Goal: Communication & Community: Share content

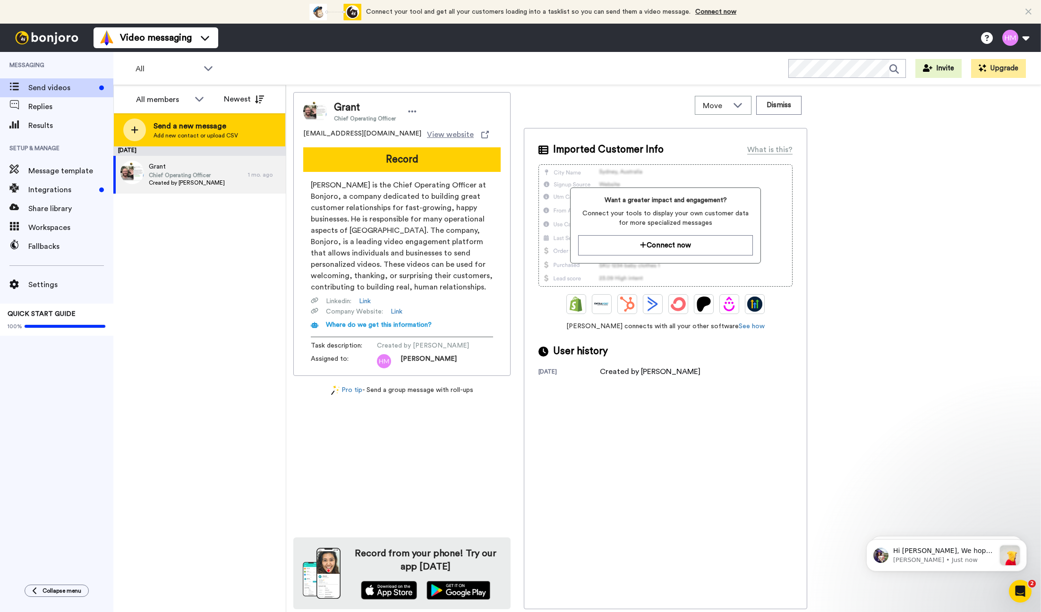
click at [198, 127] on span "Send a new message" at bounding box center [195, 125] width 85 height 11
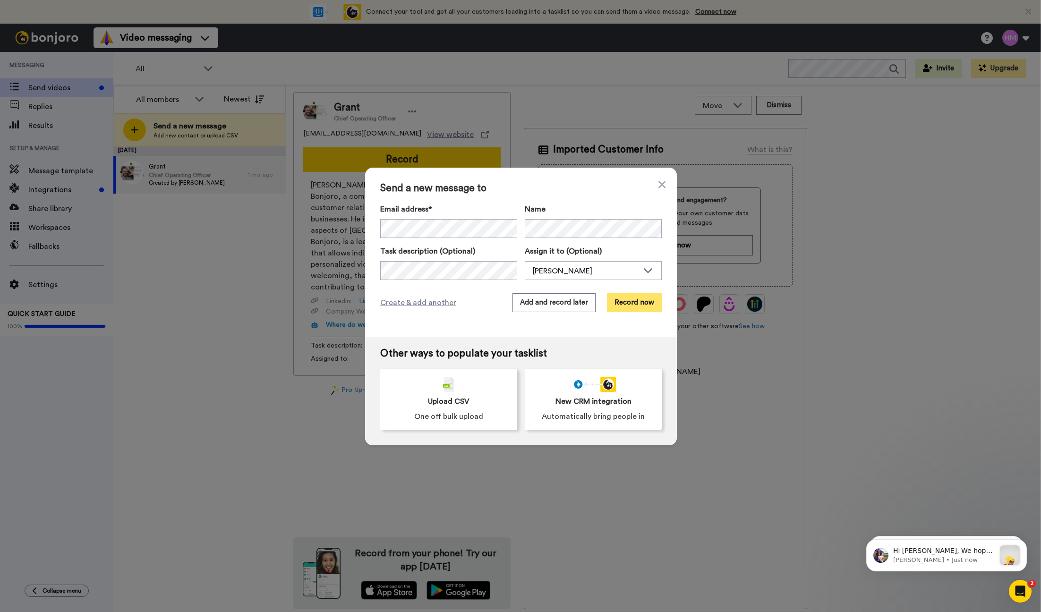
click at [627, 305] on button "Record now" at bounding box center [634, 302] width 55 height 19
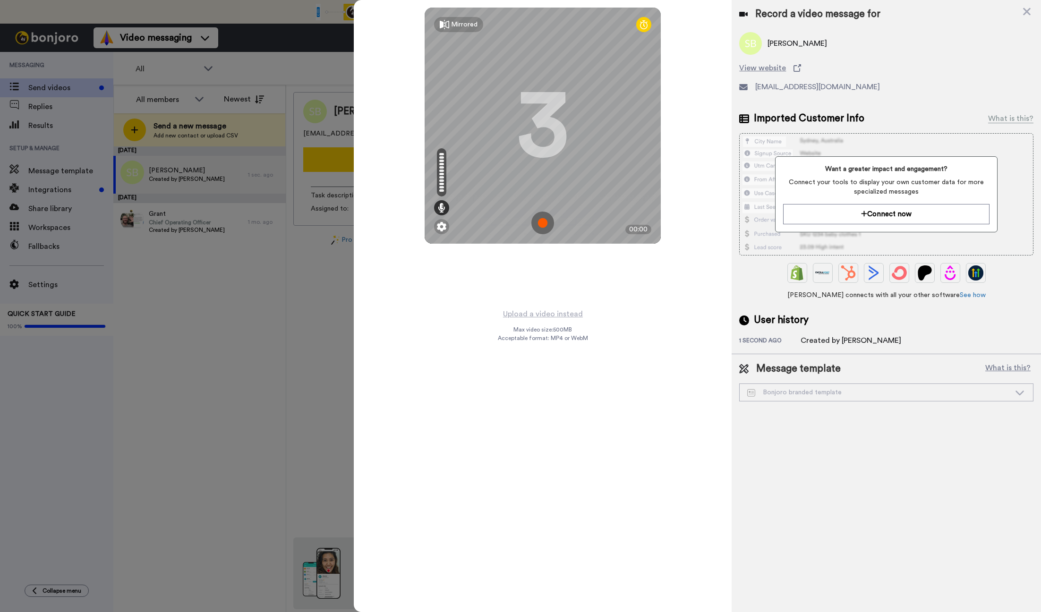
click at [542, 227] on img at bounding box center [542, 223] width 23 height 23
click at [544, 226] on img at bounding box center [542, 223] width 23 height 23
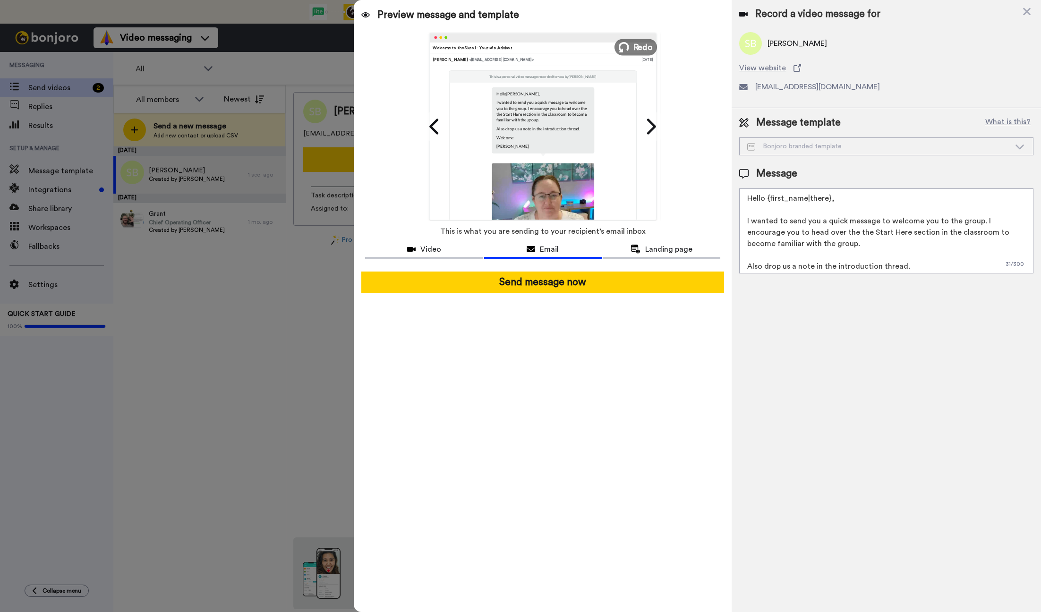
click at [635, 47] on span "Redo" at bounding box center [643, 47] width 20 height 12
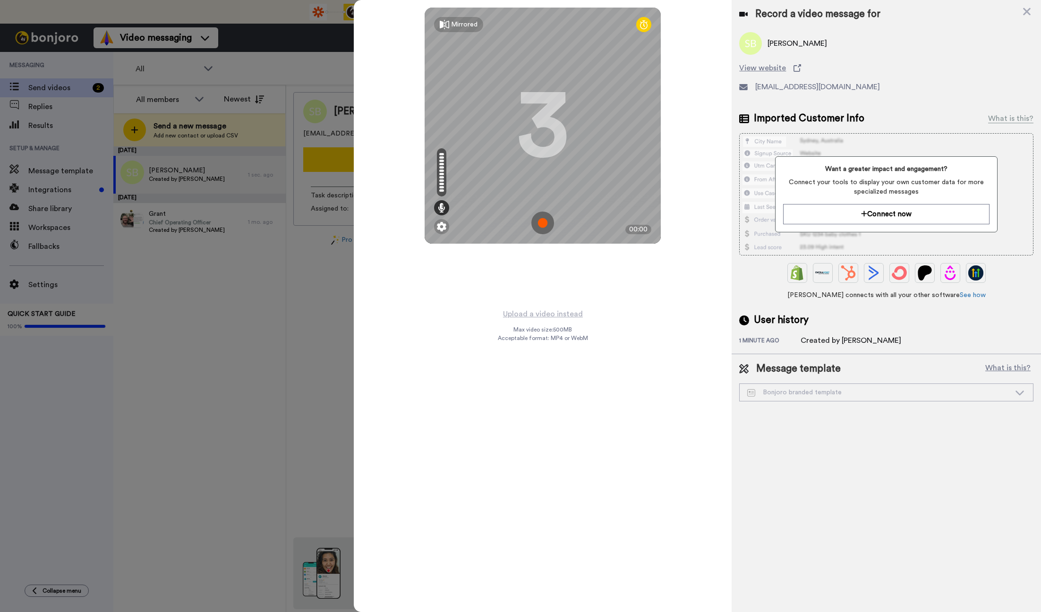
click at [541, 231] on img at bounding box center [542, 223] width 23 height 23
click at [543, 223] on img at bounding box center [542, 223] width 23 height 23
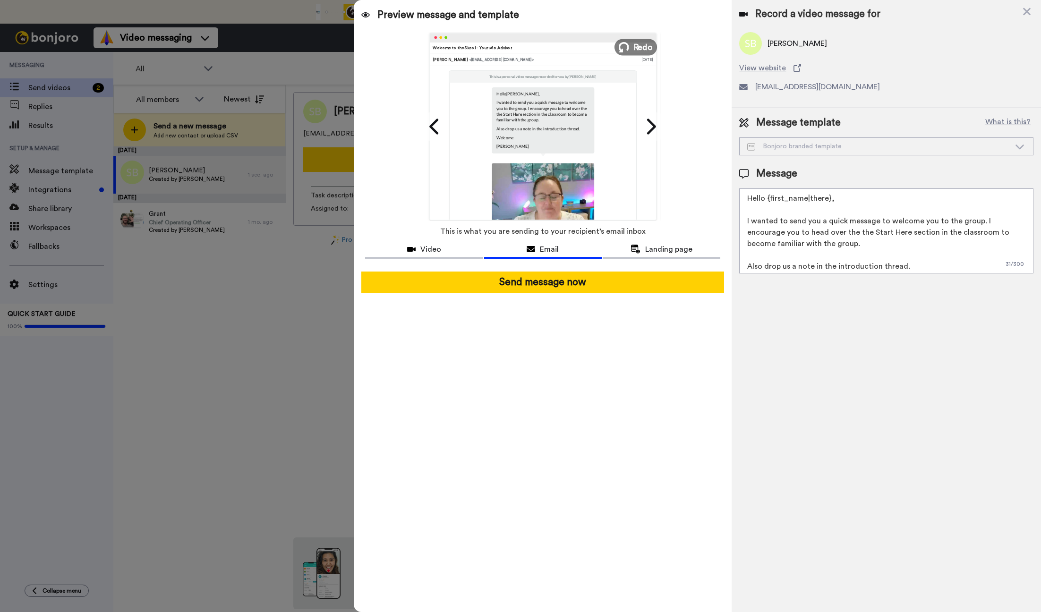
click at [640, 44] on span "Redo" at bounding box center [643, 47] width 20 height 12
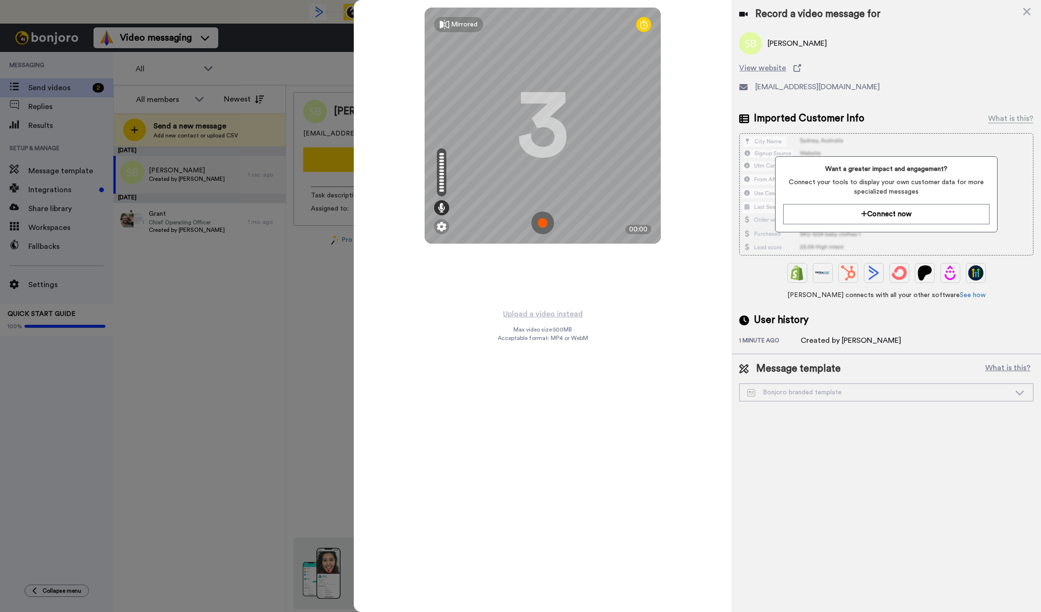
click at [535, 224] on img at bounding box center [542, 223] width 23 height 23
click at [546, 217] on img at bounding box center [542, 223] width 23 height 23
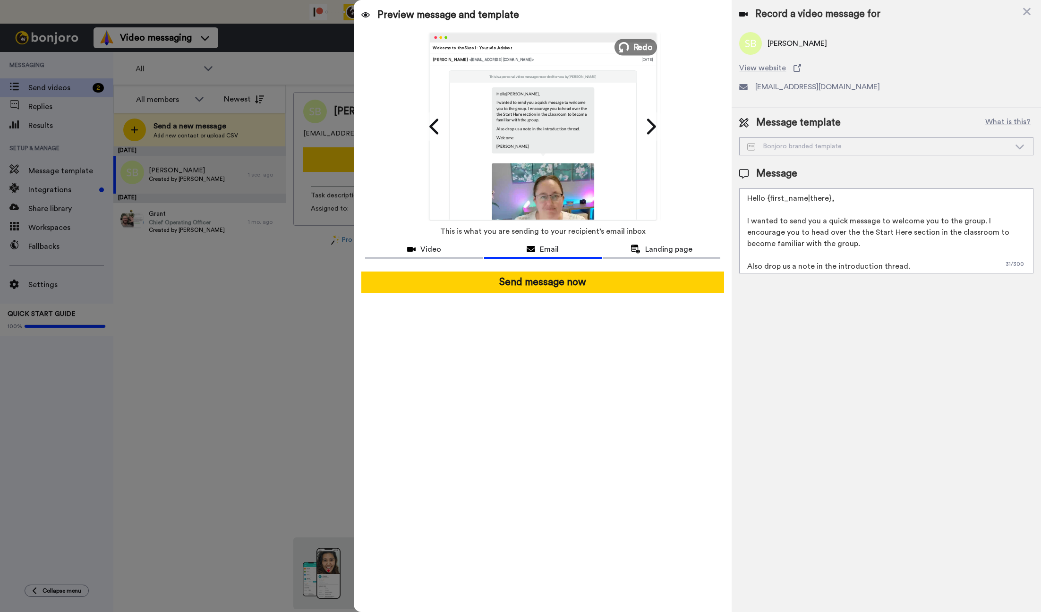
click at [634, 50] on span "Redo" at bounding box center [643, 47] width 20 height 12
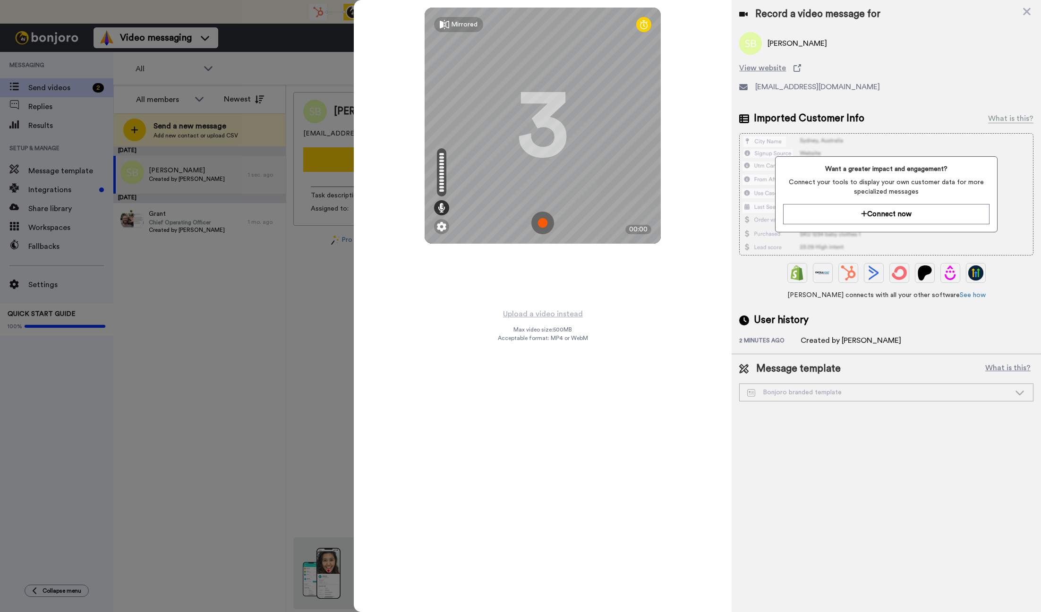
click at [544, 226] on img at bounding box center [542, 223] width 23 height 23
click at [543, 225] on img at bounding box center [542, 223] width 23 height 23
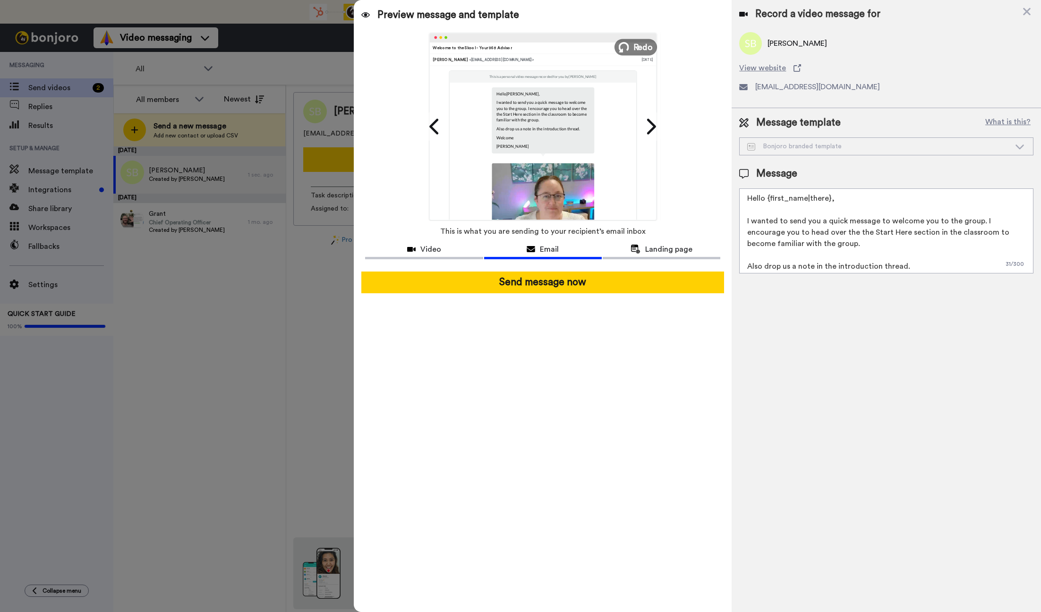
click at [632, 49] on button "Redo" at bounding box center [635, 47] width 42 height 17
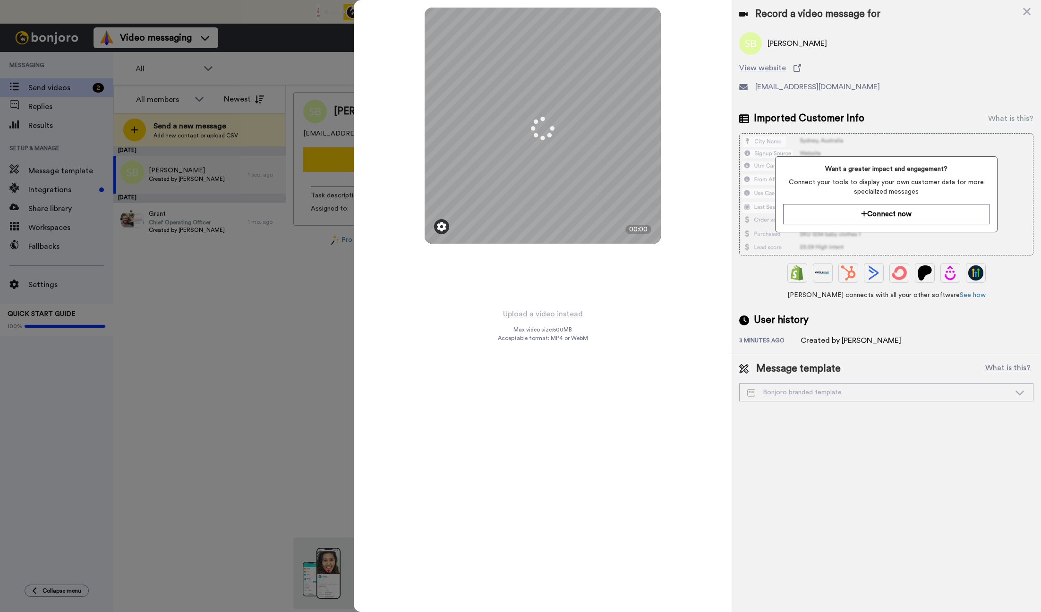
click at [442, 228] on img at bounding box center [441, 226] width 9 height 9
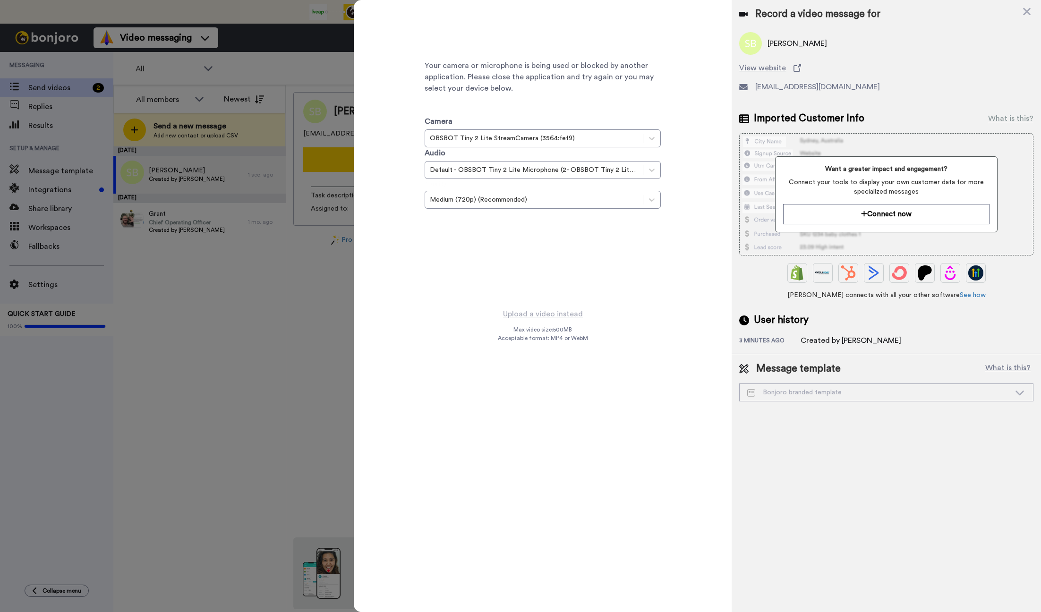
click at [443, 230] on div "Your camera or microphone is being used or blocked by another application. Plea…" at bounding box center [542, 126] width 236 height 236
click at [596, 238] on div "Your camera or microphone is being used or blocked by another application. Plea…" at bounding box center [542, 126] width 236 height 236
click at [447, 34] on div "Your camera or microphone is being used or blocked by another application. Plea…" at bounding box center [542, 126] width 236 height 236
click at [637, 321] on div "Your camera or microphone is being used or blocked by another application. Plea…" at bounding box center [543, 306] width 378 height 612
click at [1028, 8] on icon at bounding box center [1027, 12] width 8 height 8
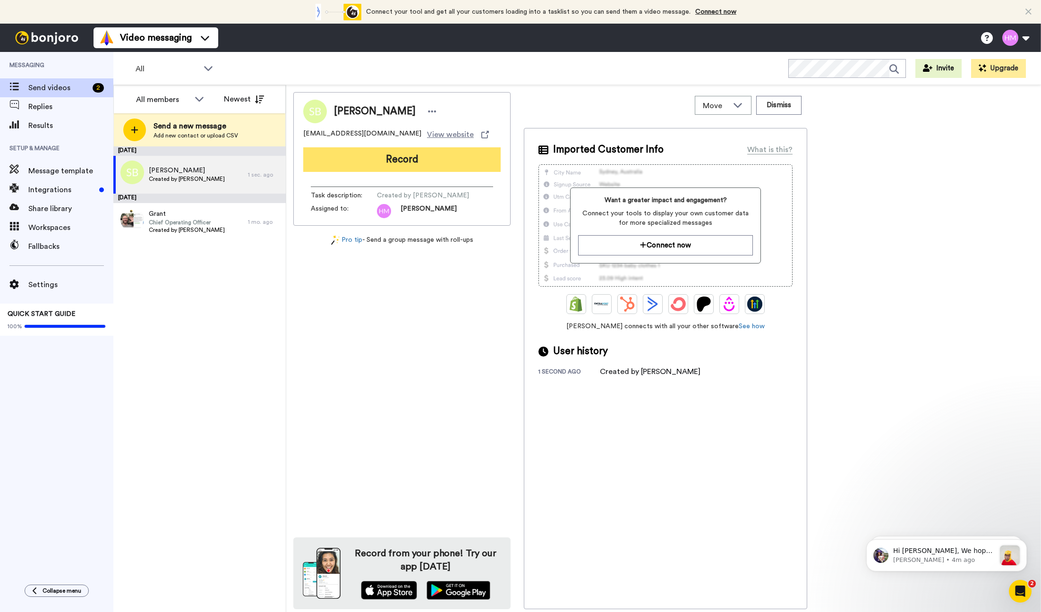
click at [373, 167] on button "Record" at bounding box center [401, 159] width 197 height 25
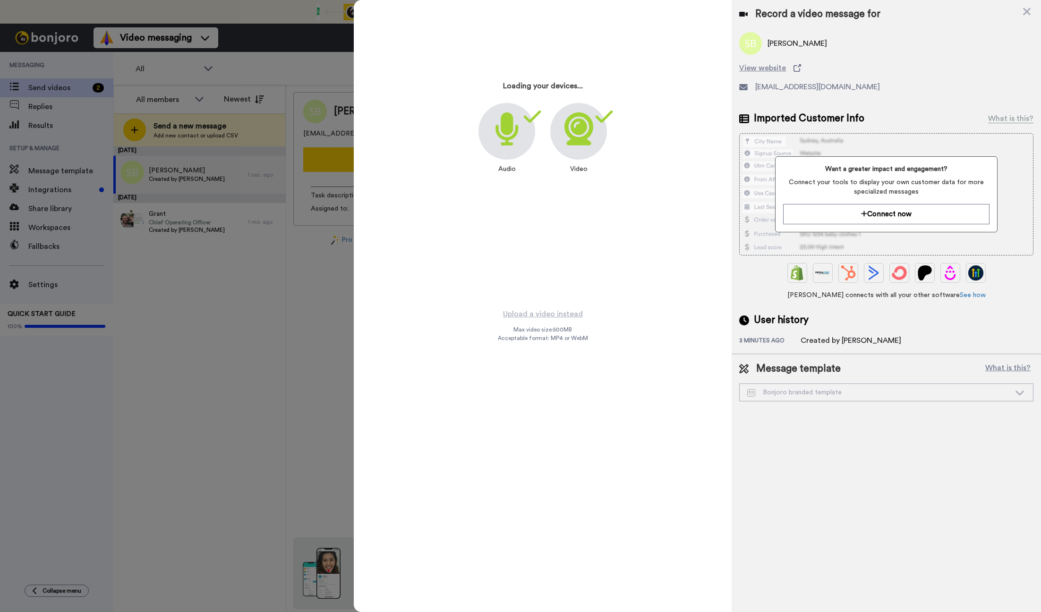
click at [592, 140] on icon at bounding box center [578, 128] width 29 height 33
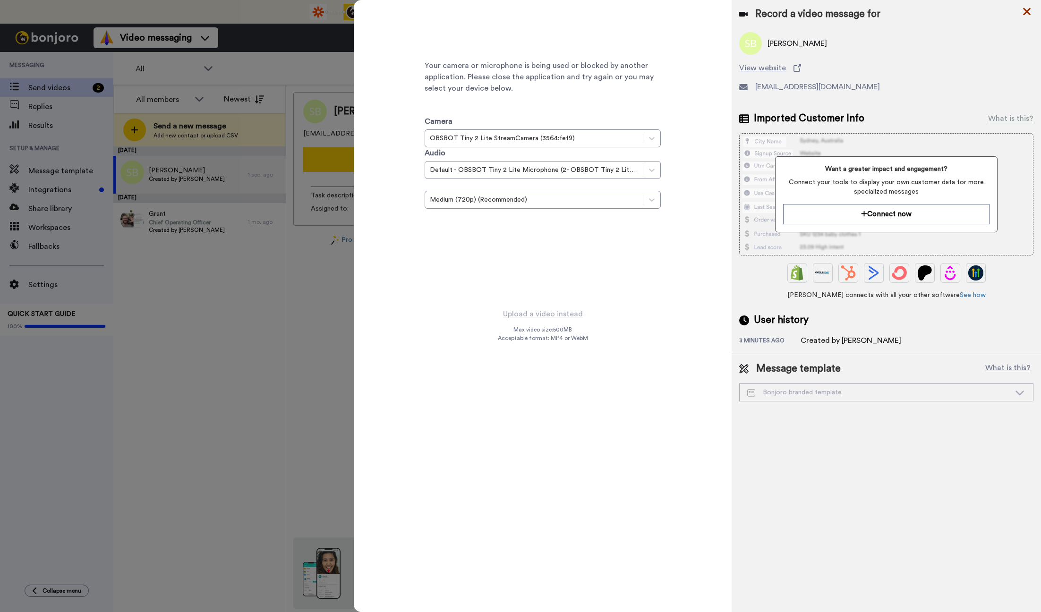
click at [1027, 14] on icon at bounding box center [1026, 12] width 9 height 12
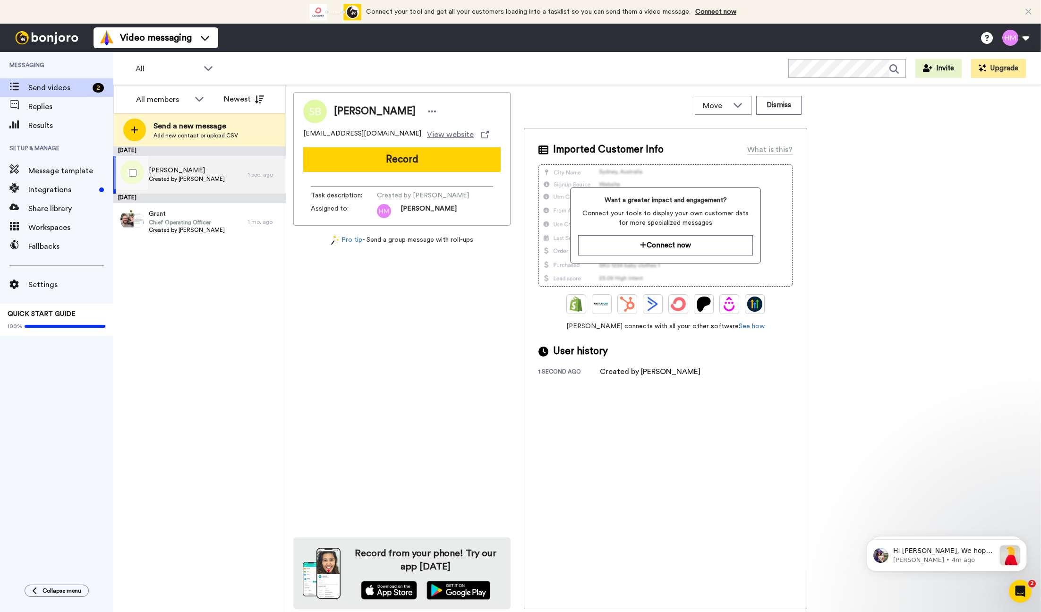
click at [185, 180] on span "Created by [PERSON_NAME]" at bounding box center [187, 179] width 76 height 8
click at [180, 174] on span "[PERSON_NAME]" at bounding box center [187, 170] width 76 height 9
click at [410, 157] on button "Record" at bounding box center [401, 159] width 197 height 25
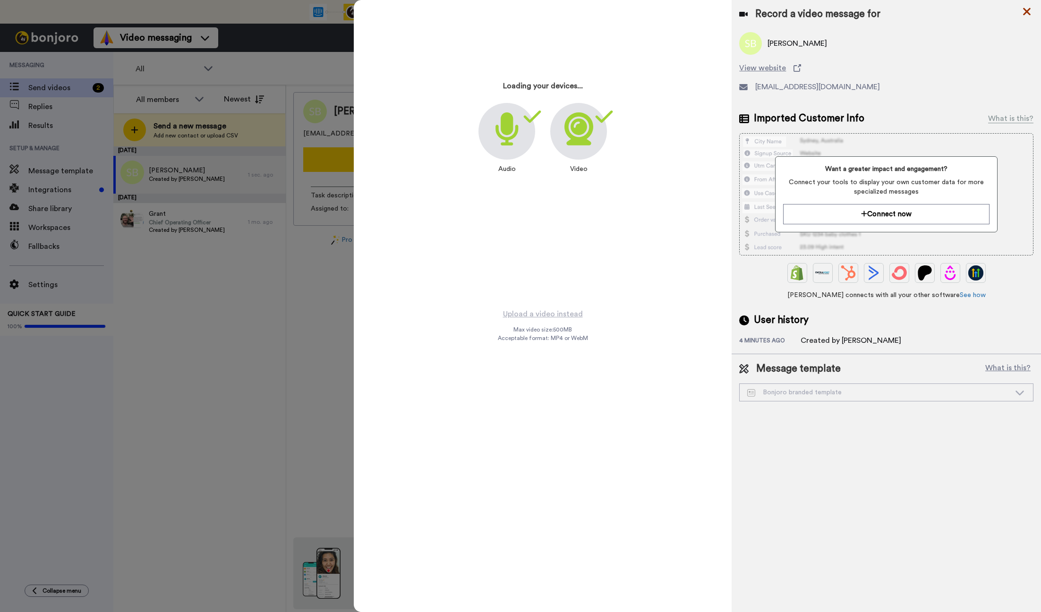
click at [1025, 11] on icon at bounding box center [1027, 12] width 8 height 8
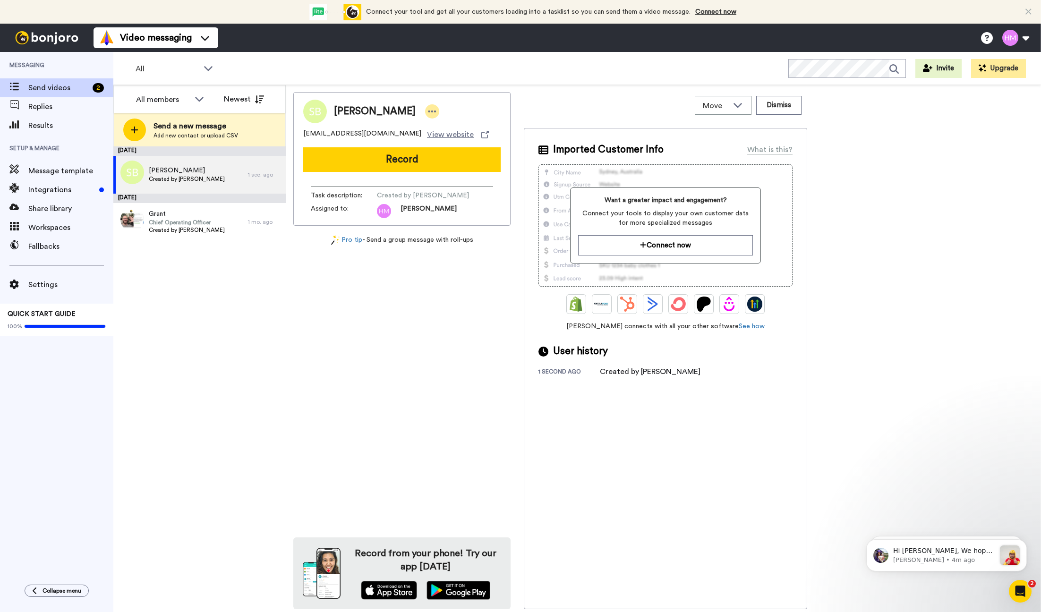
click at [428, 113] on icon at bounding box center [432, 111] width 8 height 9
click at [211, 178] on span "Created by [PERSON_NAME]" at bounding box center [187, 179] width 76 height 8
drag, startPoint x: 1051, startPoint y: 690, endPoint x: 938, endPoint y: 629, distance: 128.5
click at [938, 556] on p "Hi Heather, We hope you and your customers have been having a great time with B…" at bounding box center [944, 550] width 102 height 9
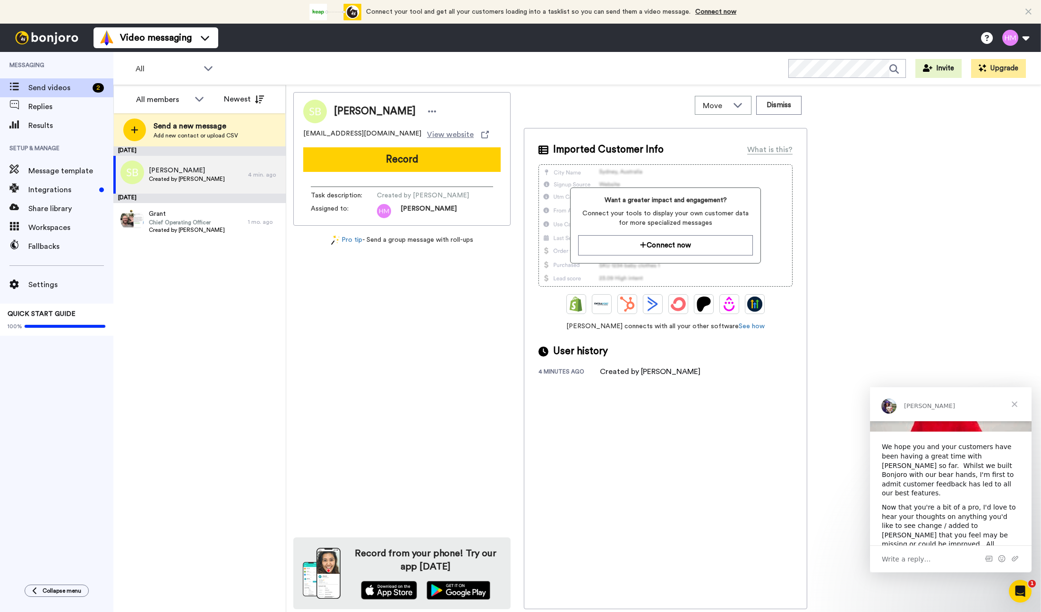
scroll to position [111, 0]
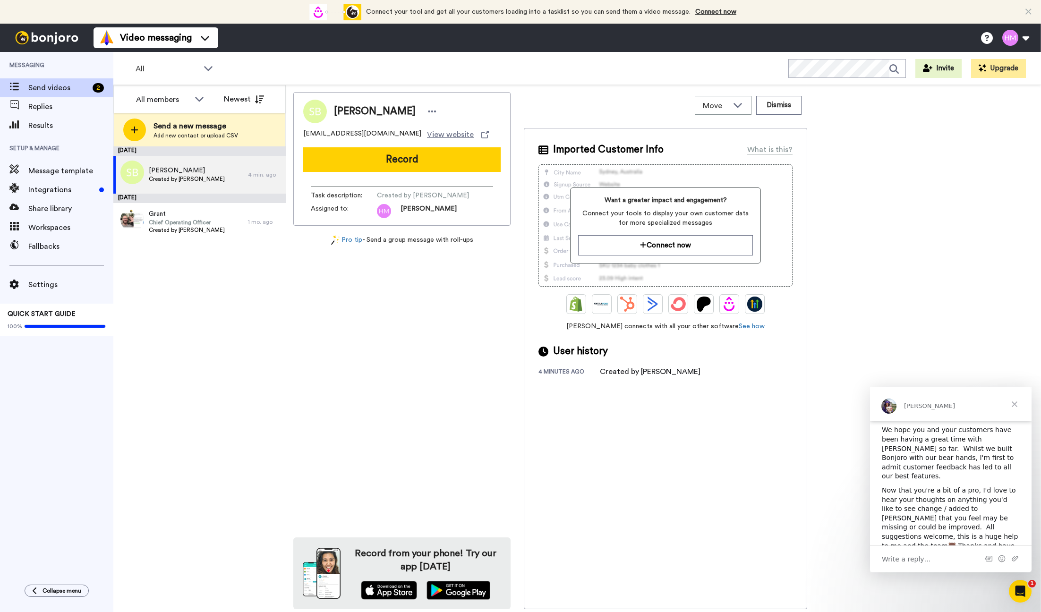
click at [873, 312] on div "Shadrick Bowe shad@it-teksmart.com View website Record Task description : Creat…" at bounding box center [663, 350] width 740 height 517
click at [1017, 406] on span "Close" at bounding box center [1014, 404] width 34 height 34
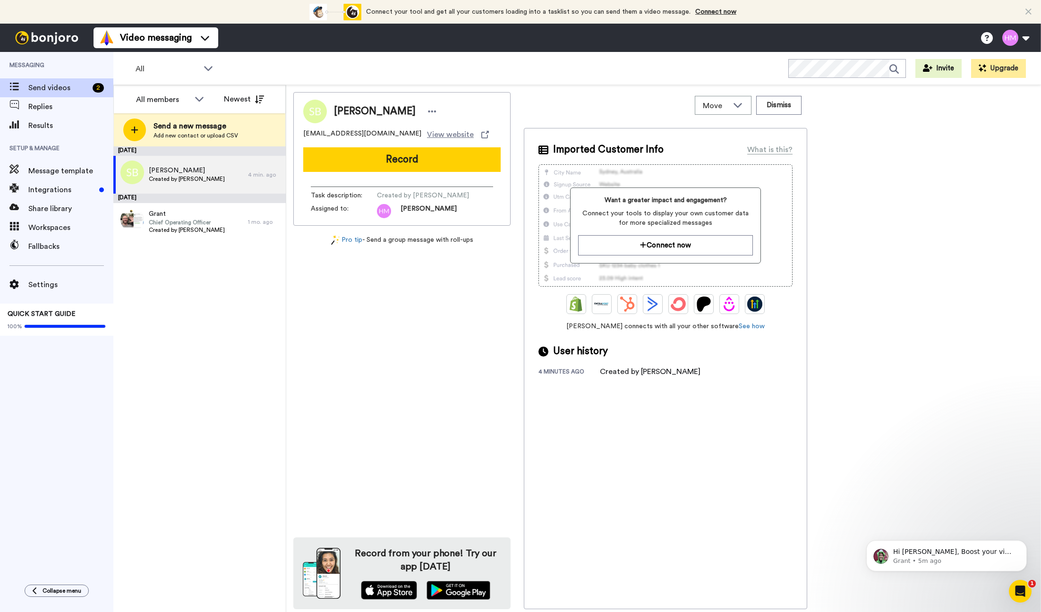
scroll to position [0, 0]
click at [388, 161] on button "Record" at bounding box center [401, 159] width 197 height 25
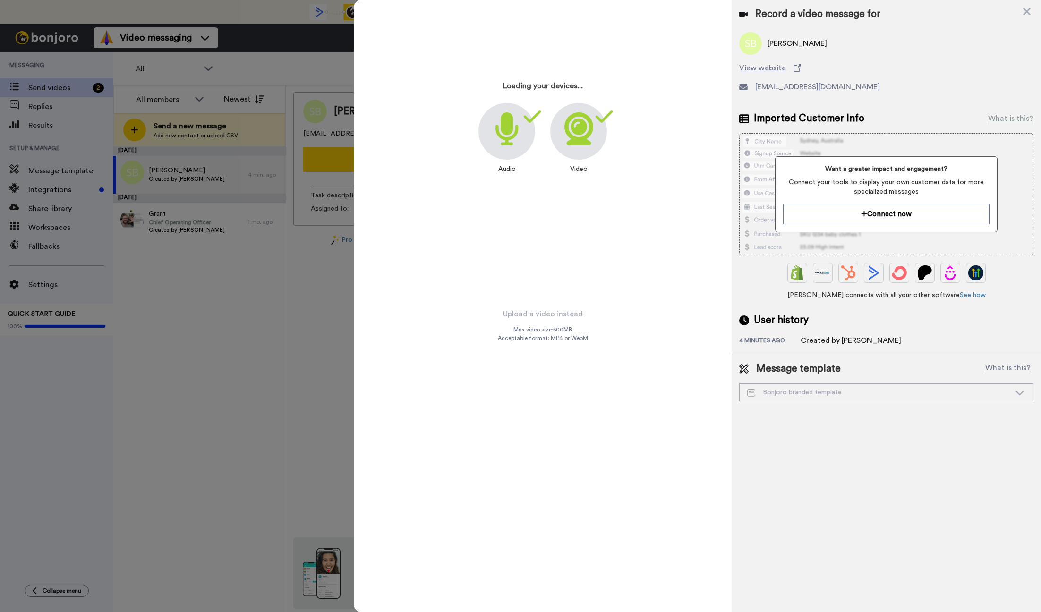
click at [516, 135] on icon at bounding box center [506, 128] width 23 height 33
drag, startPoint x: 1026, startPoint y: 11, endPoint x: 970, endPoint y: 14, distance: 55.8
click at [1026, 12] on icon at bounding box center [1027, 12] width 8 height 8
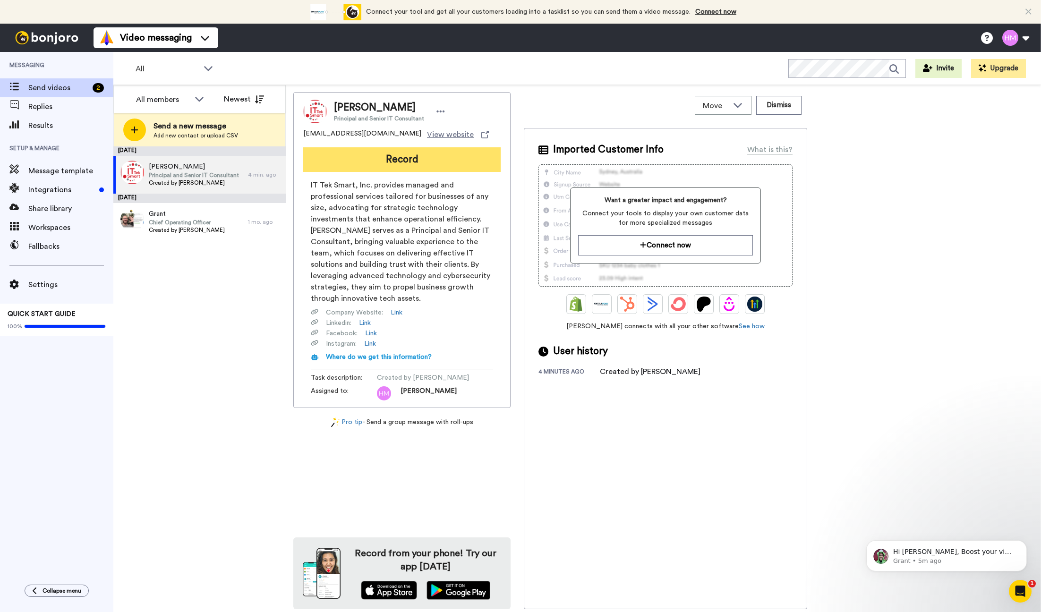
click at [427, 161] on button "Record" at bounding box center [401, 159] width 197 height 25
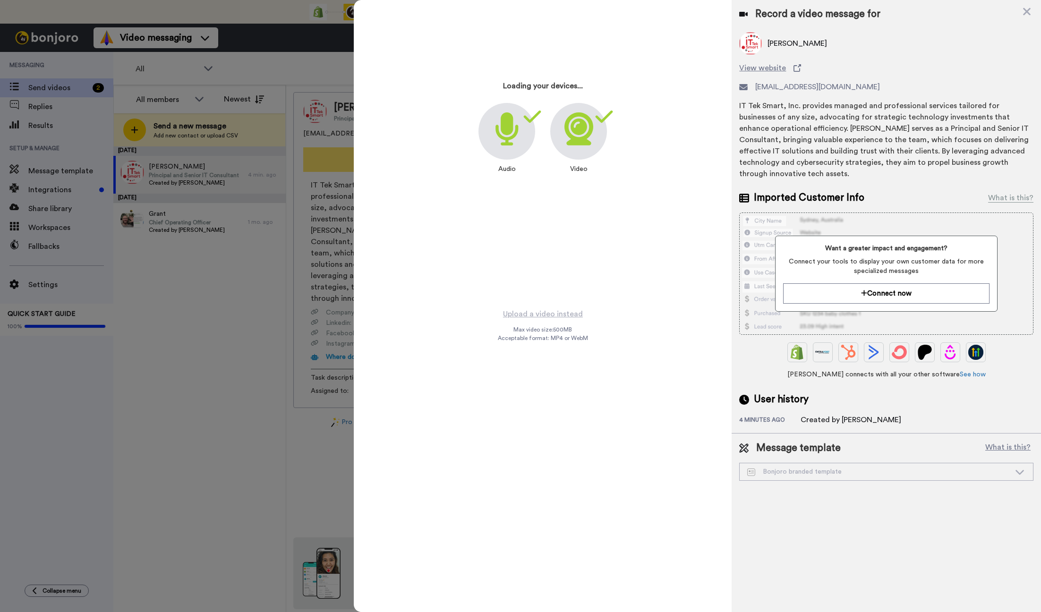
click at [427, 161] on div "Loading your devices... Audio Video" at bounding box center [542, 126] width 236 height 236
click at [1027, 13] on icon at bounding box center [1027, 12] width 8 height 8
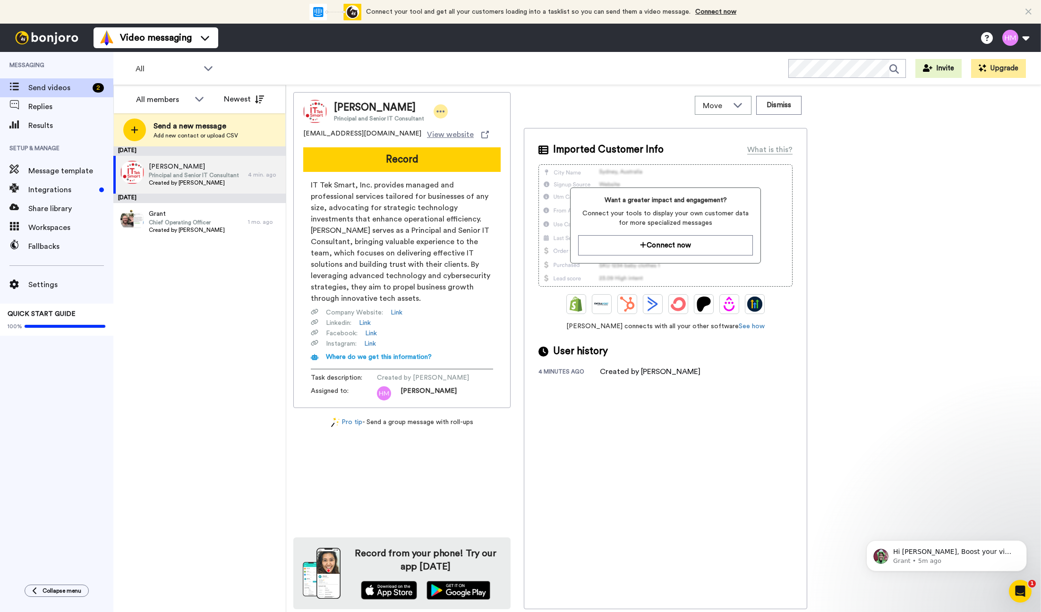
click at [439, 113] on icon at bounding box center [440, 111] width 8 height 9
click at [458, 165] on li "Dismiss" at bounding box center [464, 167] width 68 height 13
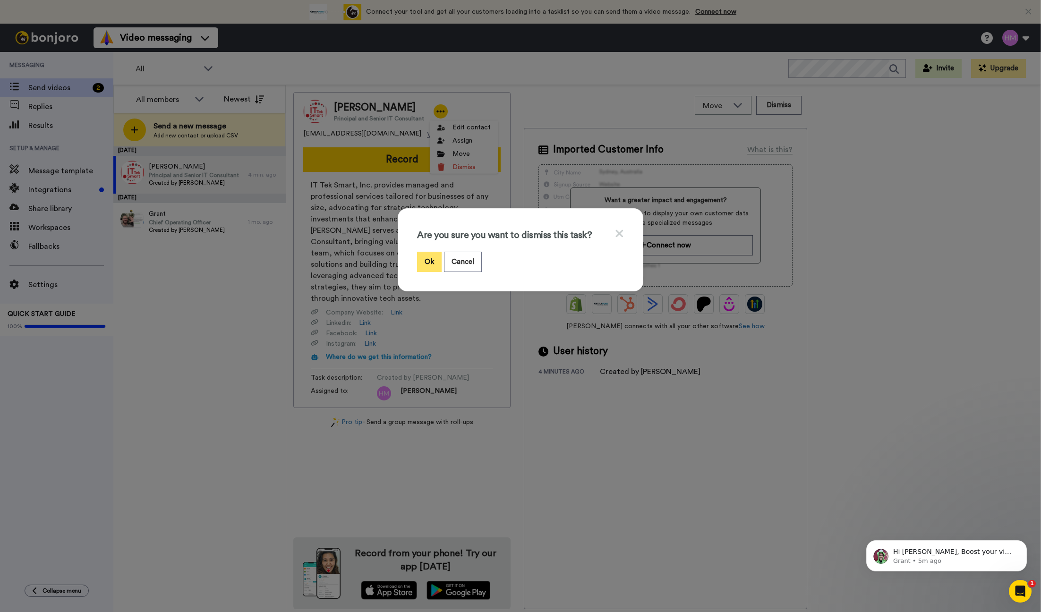
click at [424, 262] on button "Ok" at bounding box center [429, 262] width 25 height 20
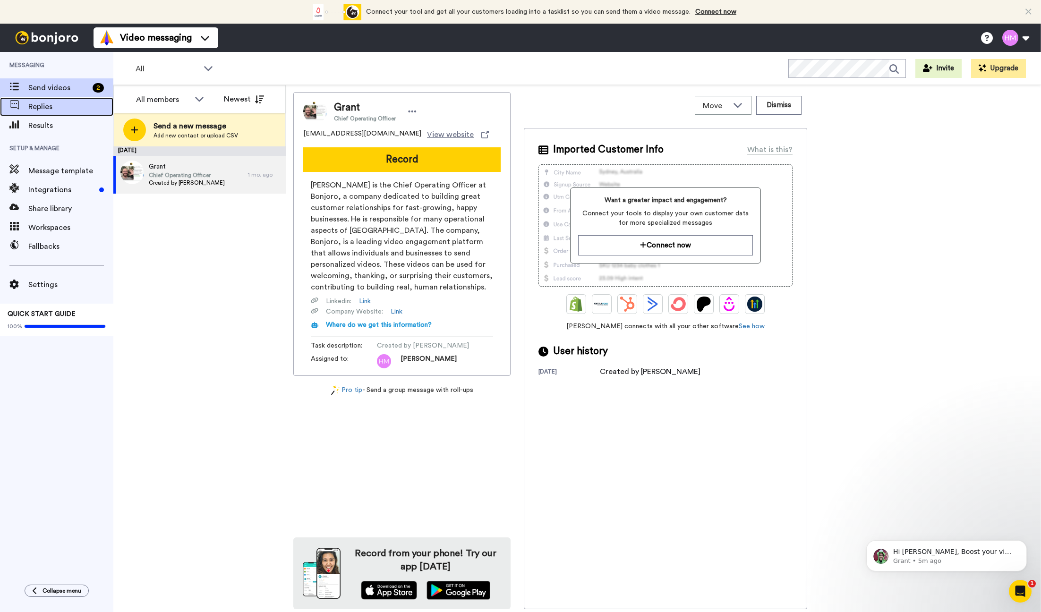
click at [38, 107] on span "Replies" at bounding box center [70, 106] width 85 height 11
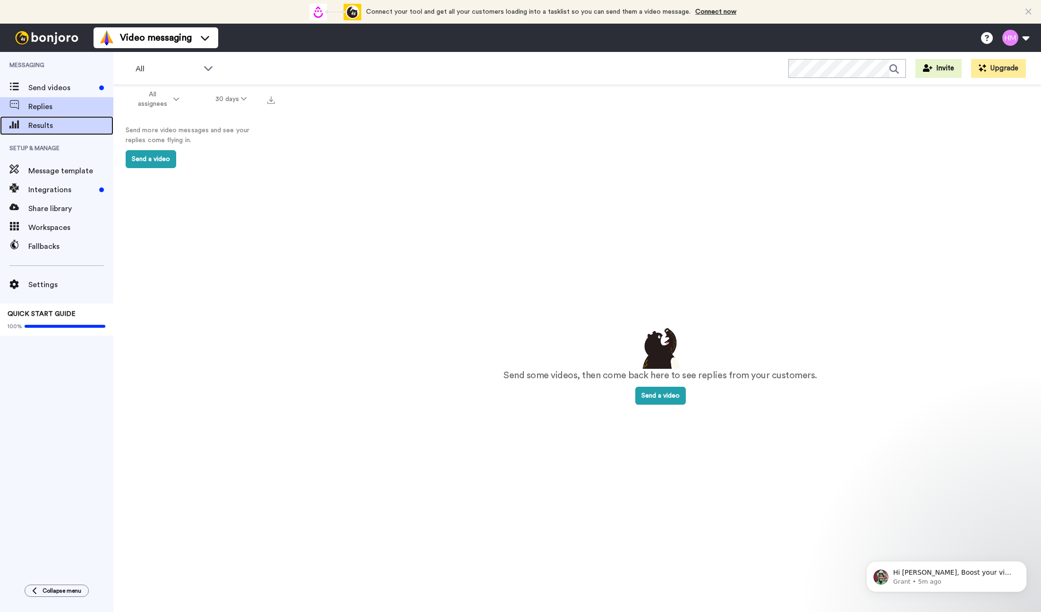
click at [44, 125] on span "Results" at bounding box center [70, 125] width 85 height 11
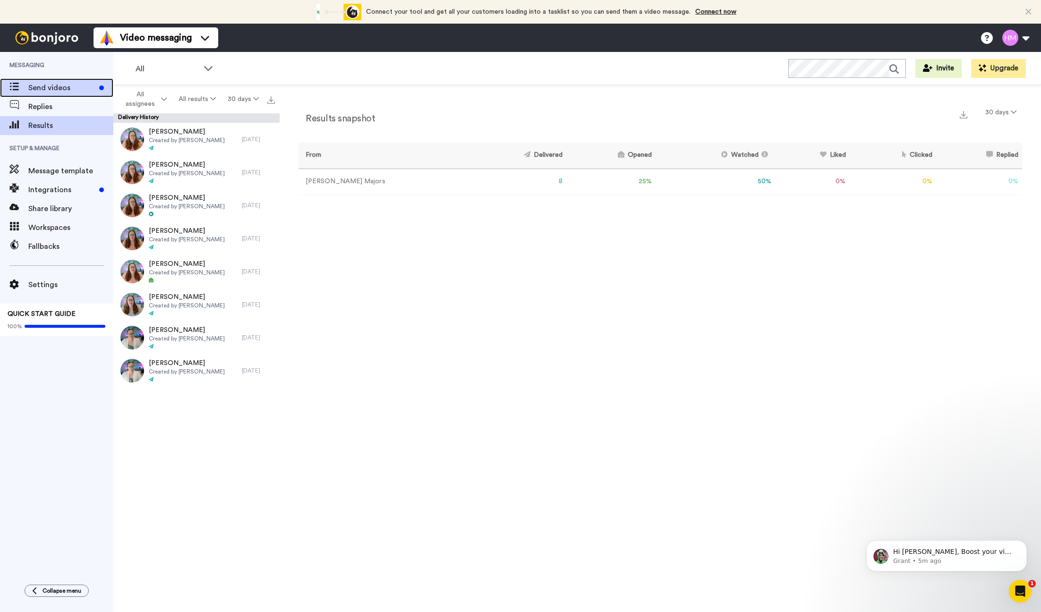
click at [41, 86] on span "Send videos" at bounding box center [61, 87] width 67 height 11
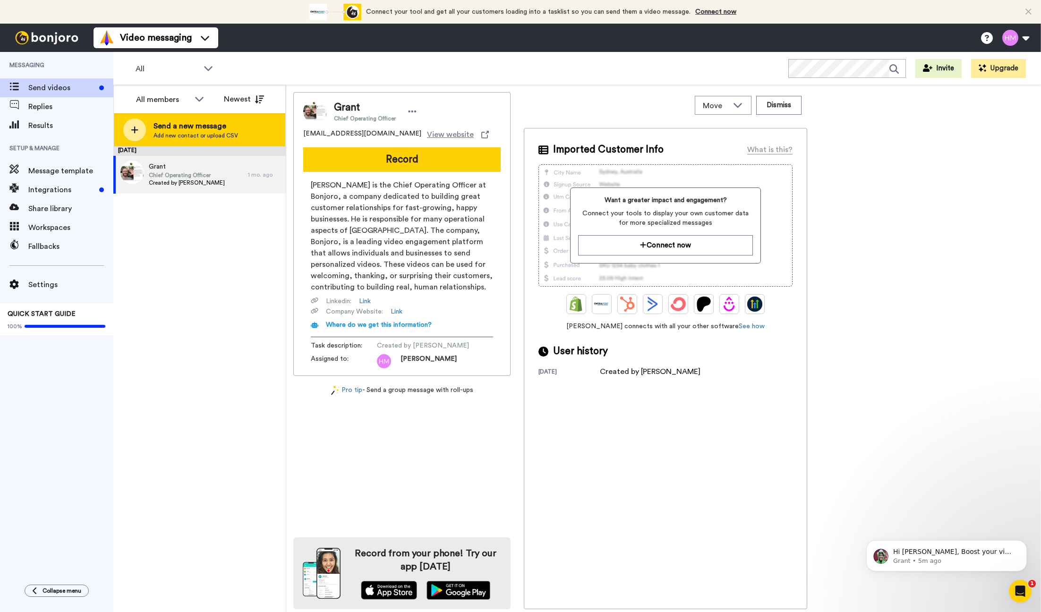
click at [187, 130] on span "Send a new message" at bounding box center [195, 125] width 85 height 11
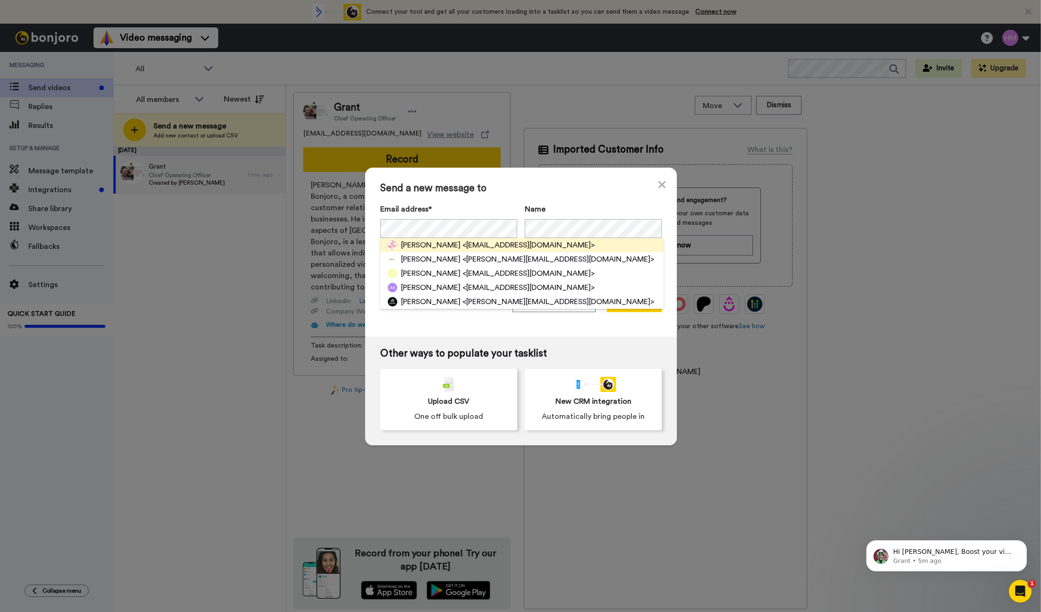
click at [415, 245] on span "Shadrick Bowe" at bounding box center [430, 244] width 59 height 11
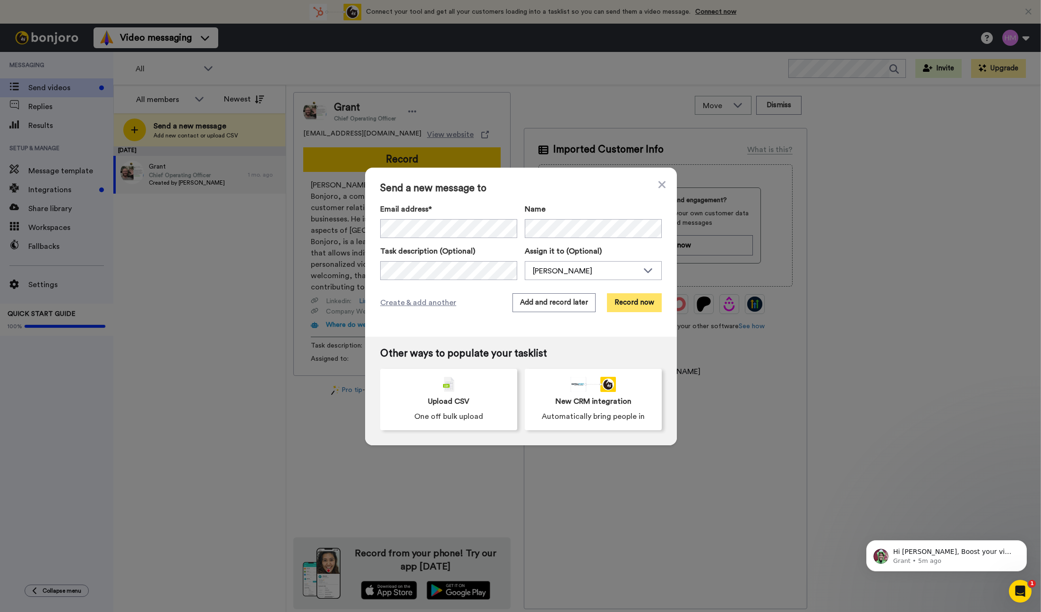
click at [637, 310] on button "Record now" at bounding box center [634, 302] width 55 height 19
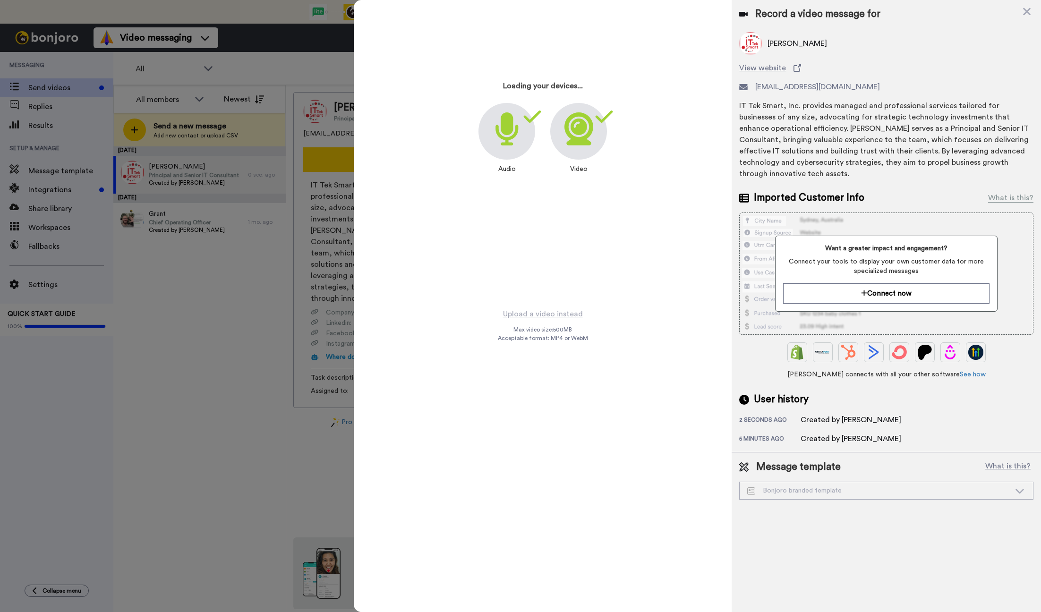
click at [830, 17] on span "Record a video message for" at bounding box center [817, 14] width 125 height 13
drag, startPoint x: 583, startPoint y: 339, endPoint x: 587, endPoint y: 341, distance: 5.5
click at [586, 340] on span "Acceptable format: MP4 or WebM" at bounding box center [543, 338] width 90 height 8
click at [517, 127] on icon at bounding box center [506, 128] width 23 height 33
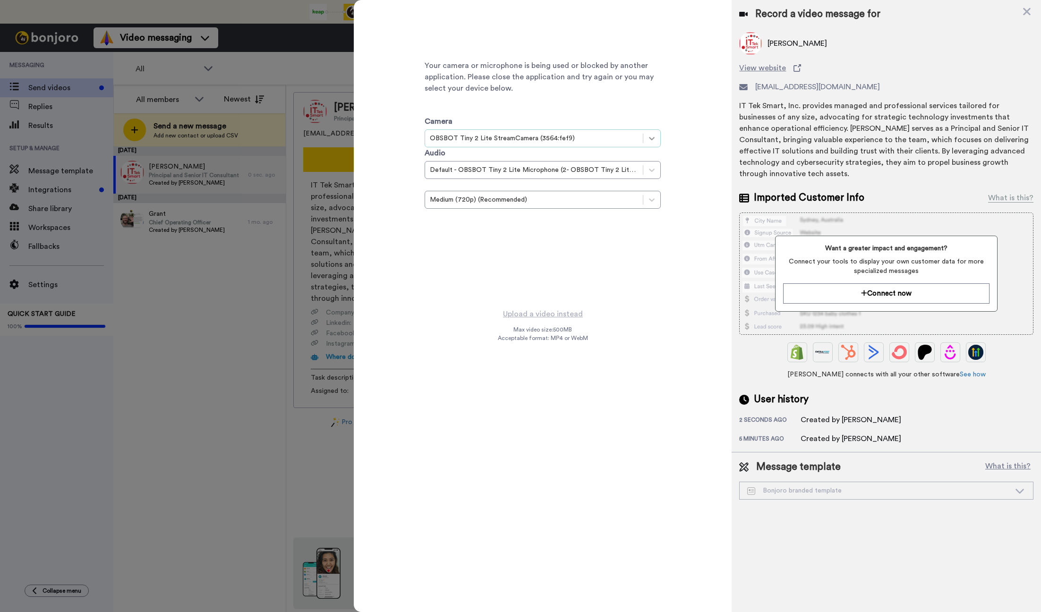
click at [652, 139] on icon at bounding box center [651, 138] width 9 height 9
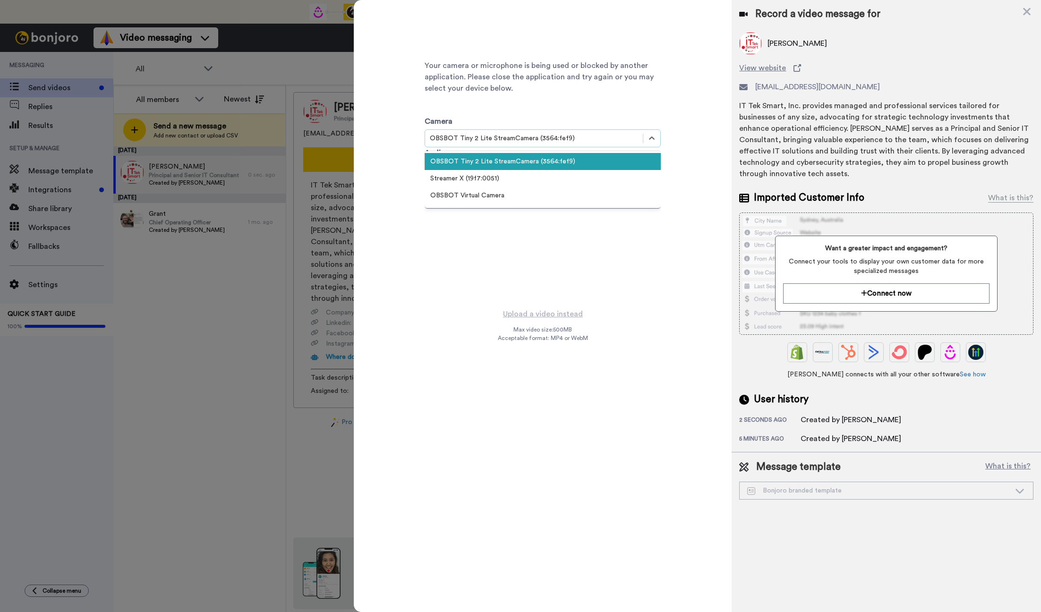
click at [510, 160] on div "OBSBOT Tiny 2 Lite StreamCamera (3564:fef9)" at bounding box center [542, 161] width 236 height 17
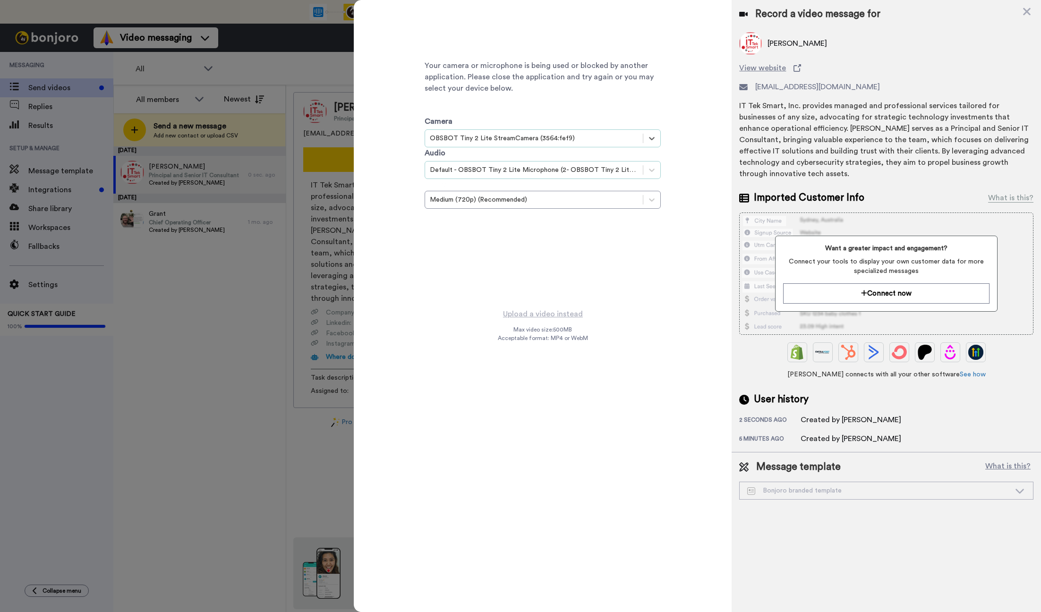
click at [520, 168] on div "Default - OBSBOT Tiny 2 Lite Microphone (2- OBSBOT Tiny 2 Lite Audio) (3564:fef…" at bounding box center [534, 169] width 208 height 9
click at [511, 207] on div "Microphone (Streamer X Main) (19f7:0038)" at bounding box center [542, 210] width 236 height 17
click at [578, 203] on div "Medium (720p) (Recommended)" at bounding box center [534, 199] width 208 height 9
click at [884, 486] on div "Bonjoro branded template" at bounding box center [878, 490] width 263 height 9
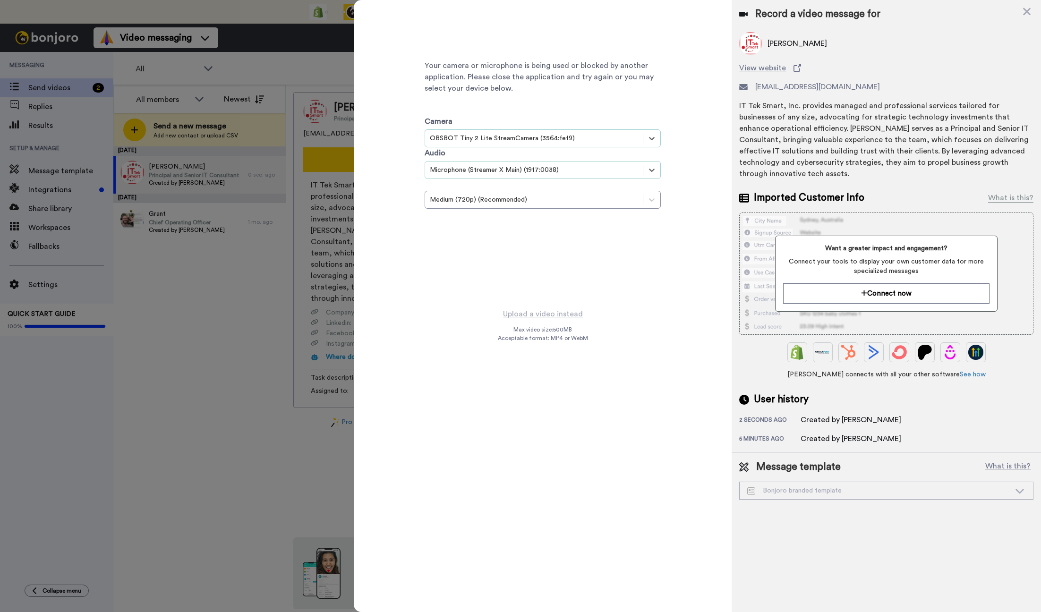
click at [1032, 12] on div "Record a video message for" at bounding box center [886, 14] width 294 height 13
click at [1027, 12] on icon at bounding box center [1027, 12] width 8 height 8
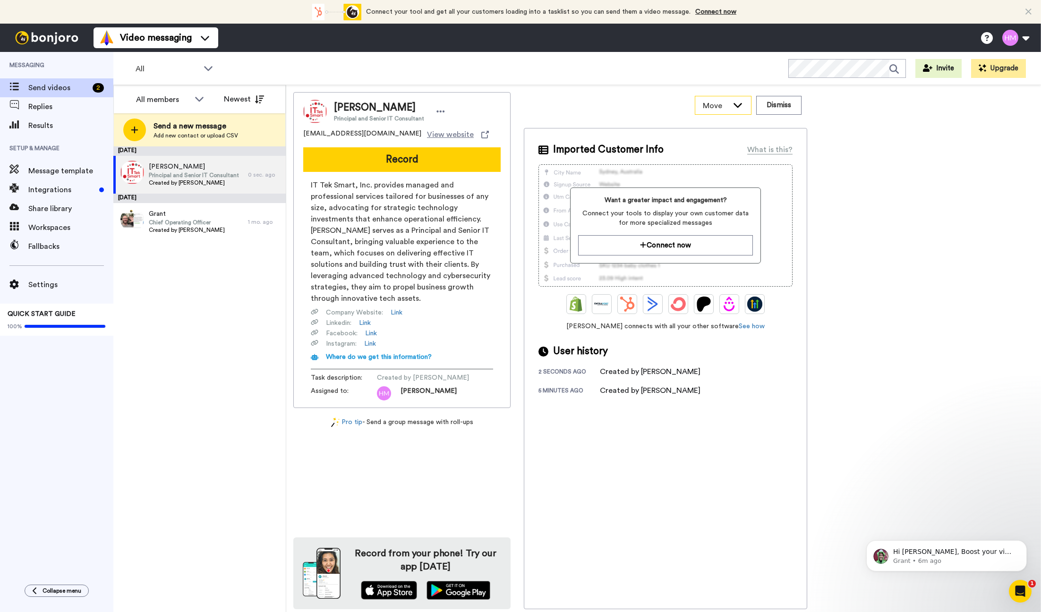
click at [734, 104] on icon at bounding box center [737, 104] width 11 height 9
click at [742, 106] on icon at bounding box center [737, 104] width 11 height 9
click at [37, 187] on span "Integrations" at bounding box center [61, 189] width 67 height 11
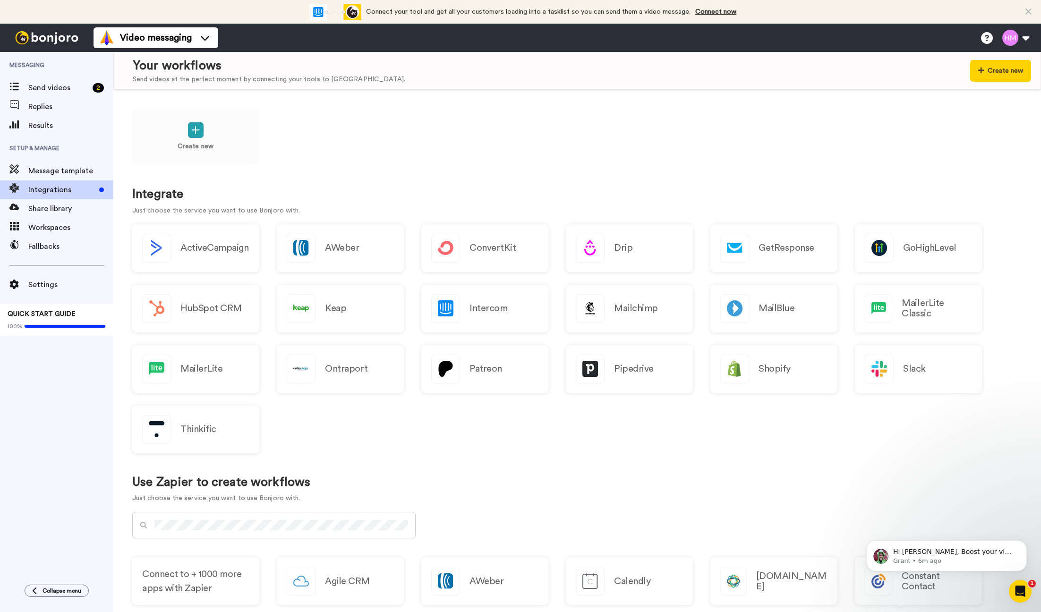
click at [282, 112] on div "Create new" at bounding box center [577, 143] width 890 height 69
click at [33, 105] on span "Replies" at bounding box center [70, 106] width 85 height 11
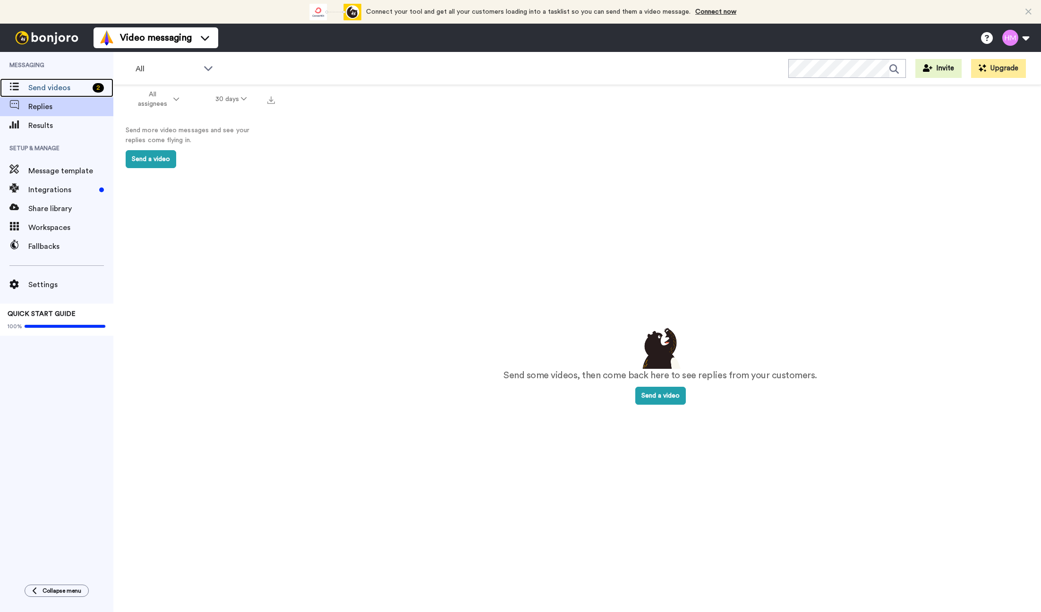
click at [47, 88] on span "Send videos" at bounding box center [58, 87] width 60 height 11
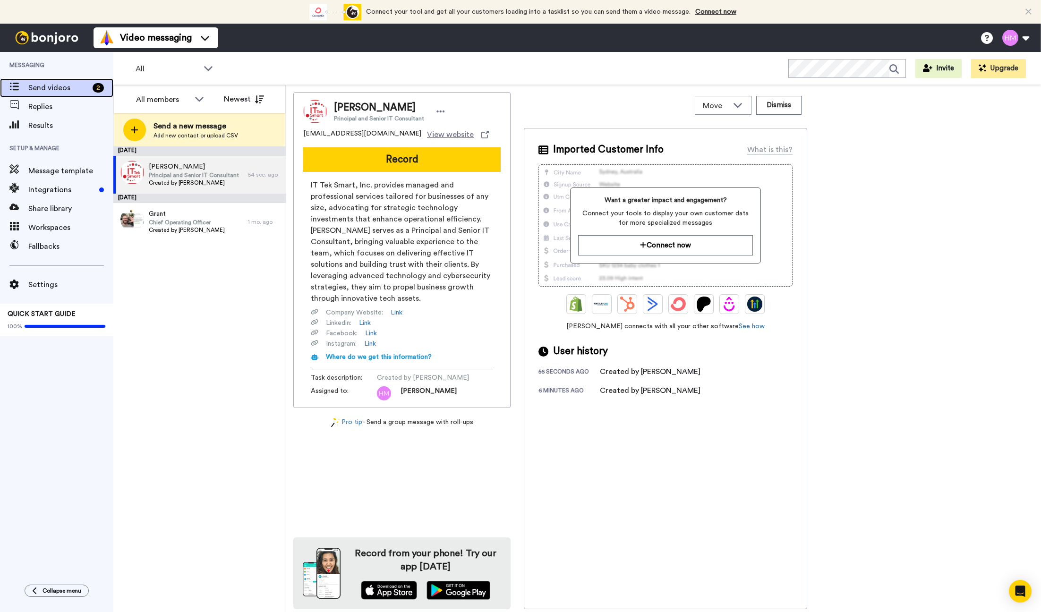
click at [52, 87] on span "Send videos" at bounding box center [58, 87] width 60 height 11
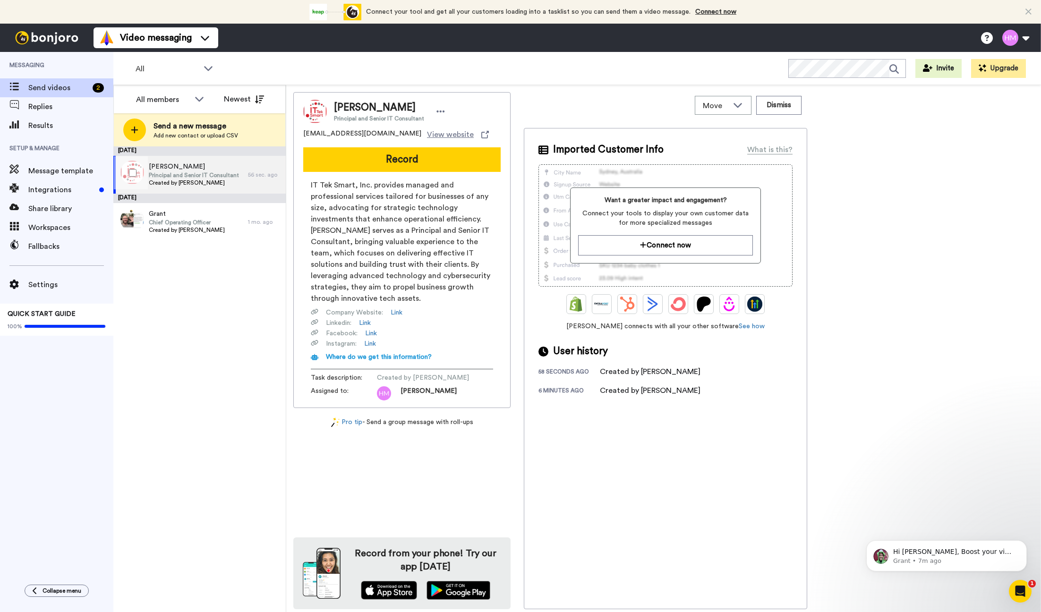
click at [169, 179] on span "Created by [PERSON_NAME]" at bounding box center [194, 183] width 90 height 8
click at [375, 155] on button "Record" at bounding box center [401, 159] width 197 height 25
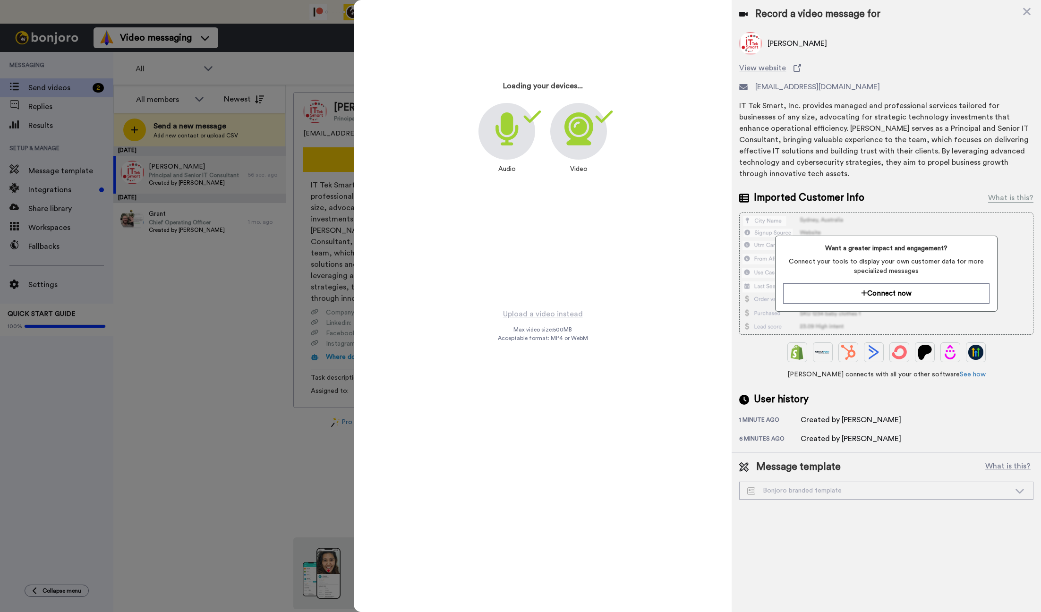
click at [507, 136] on icon at bounding box center [506, 128] width 25 height 33
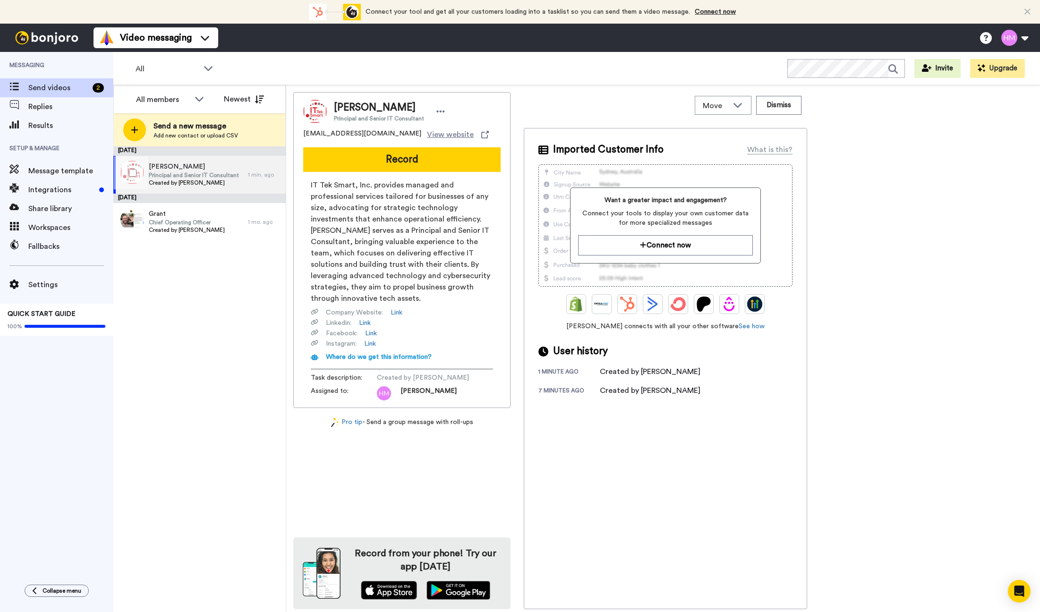
click at [199, 174] on span "Principal and Senior IT Consultant" at bounding box center [194, 175] width 90 height 8
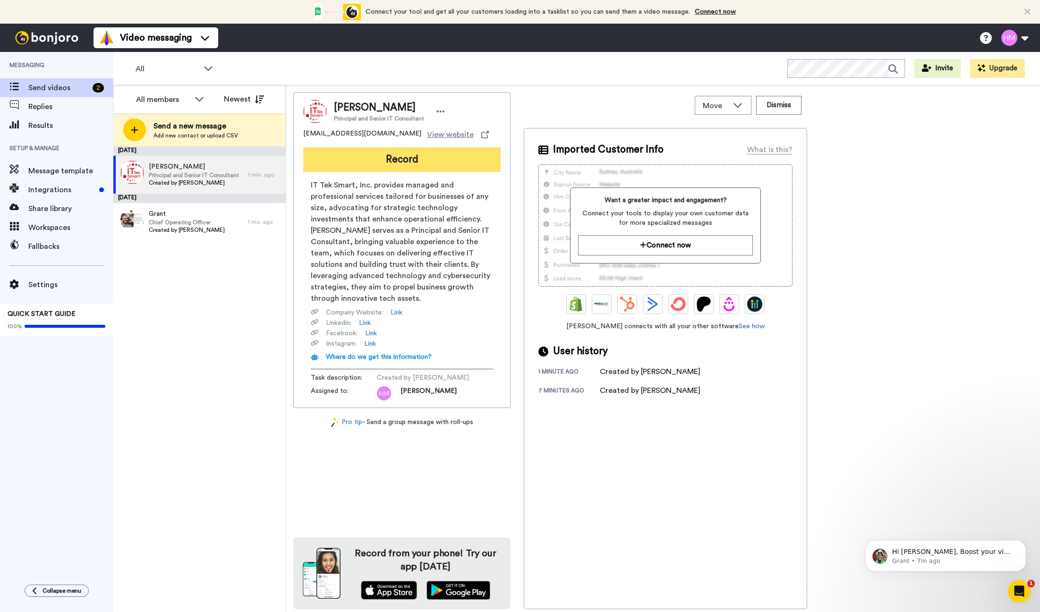
click at [355, 165] on button "Record" at bounding box center [401, 159] width 197 height 25
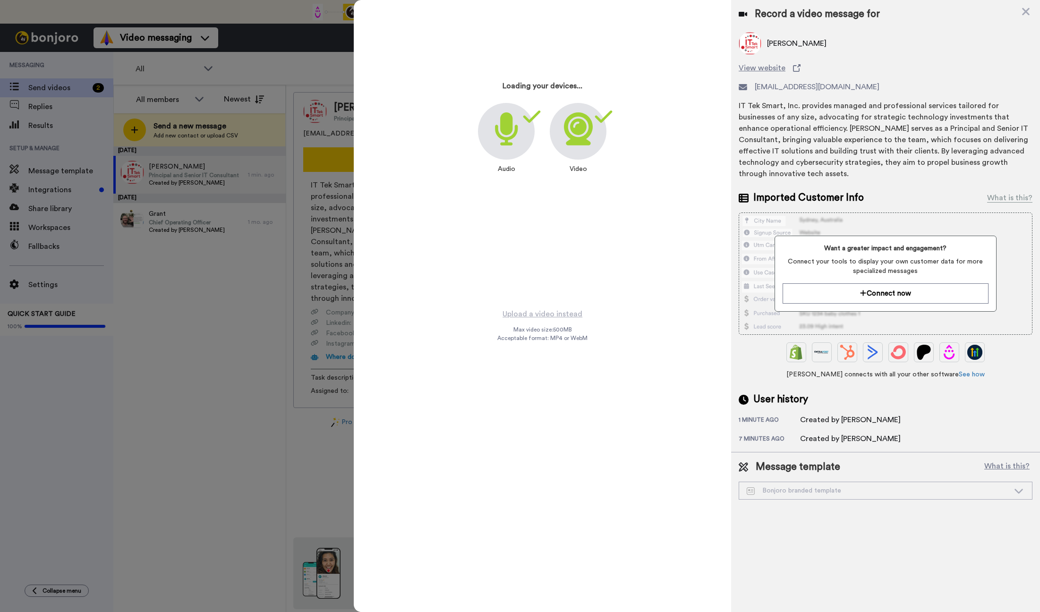
drag, startPoint x: 824, startPoint y: 412, endPoint x: 828, endPoint y: 424, distance: 12.3
click at [825, 415] on div "1 minute ago Created by Heather Majors 7 minutes ago Created by Heather Majors" at bounding box center [885, 429] width 294 height 30
click at [847, 433] on div "Record a video message for Shadrick Bowe View website shad@it-teksmart.com IT T…" at bounding box center [885, 226] width 309 height 452
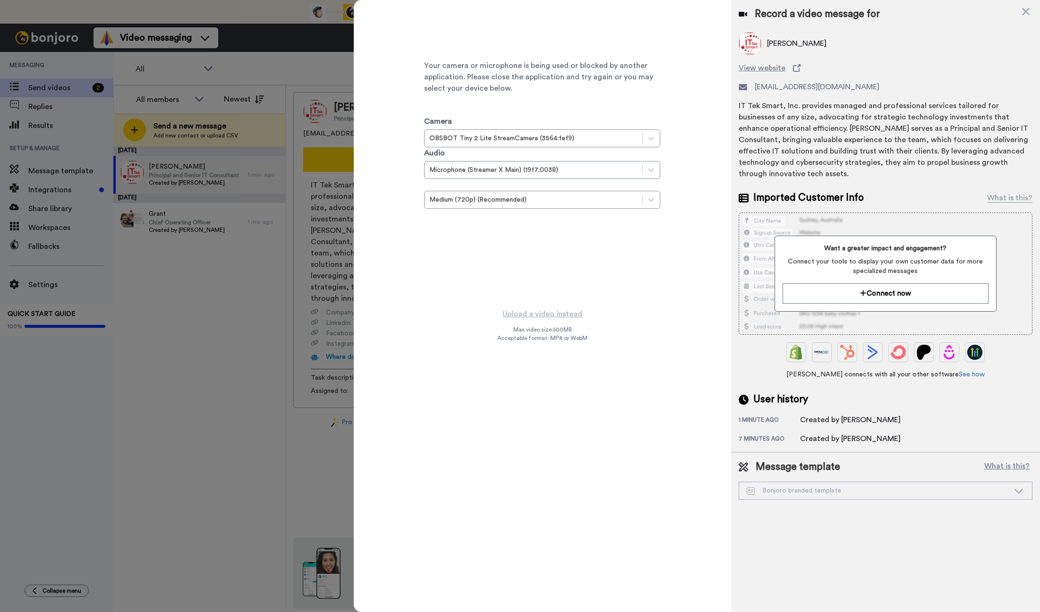
click at [848, 433] on div "Created by Heather Majors" at bounding box center [850, 438] width 101 height 11
click at [766, 487] on div "Bonjoro branded template" at bounding box center [885, 491] width 294 height 18
click at [511, 242] on div "Your camera or microphone is being used or blocked by another application. Plea…" at bounding box center [542, 126] width 236 height 236
click at [1025, 14] on icon at bounding box center [1025, 12] width 9 height 12
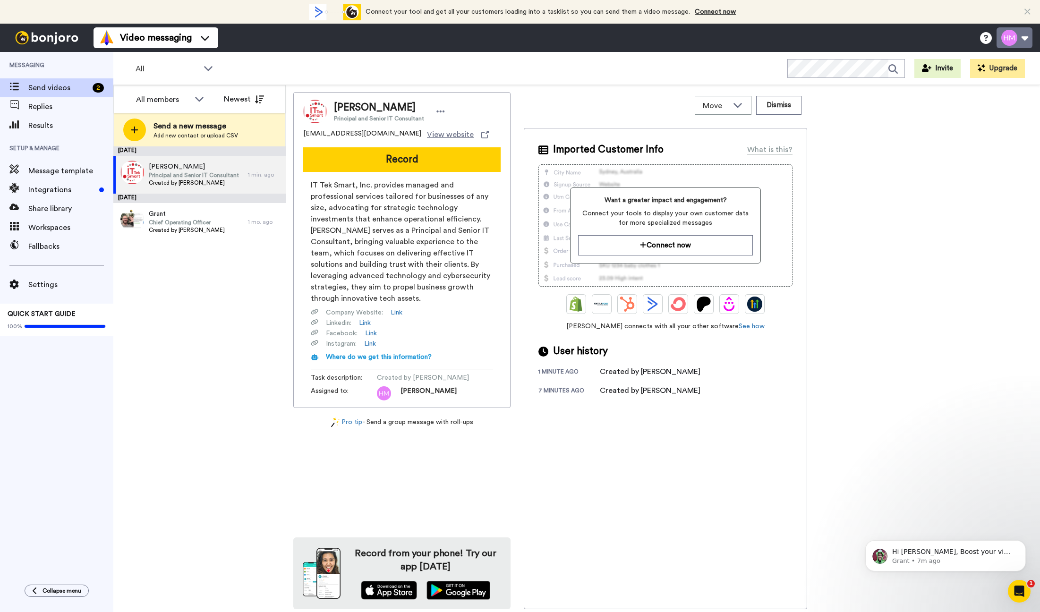
click at [1010, 38] on button at bounding box center [1014, 37] width 36 height 21
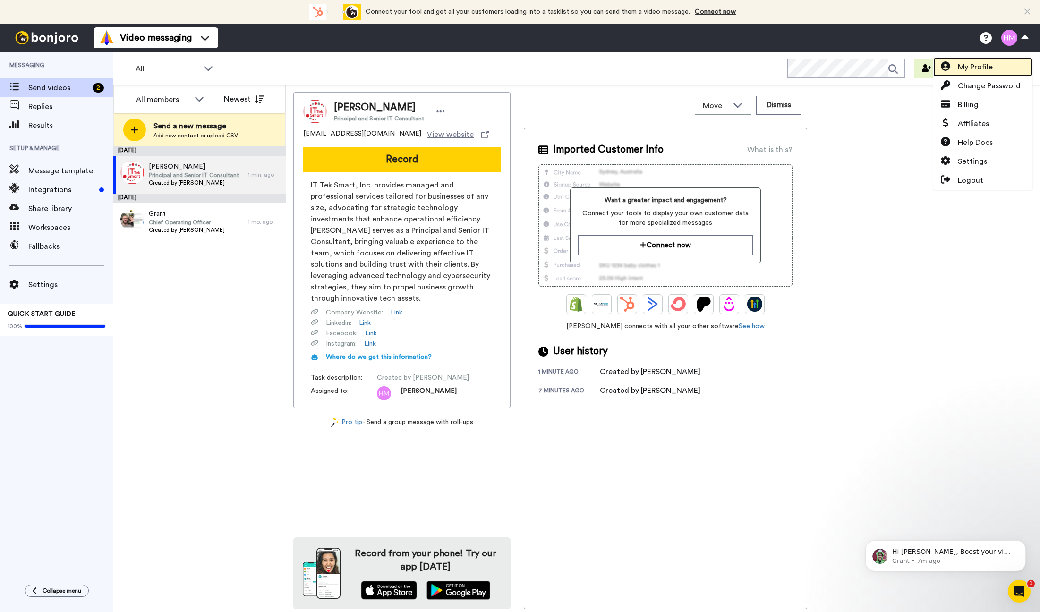
click at [985, 66] on span "My Profile" at bounding box center [975, 66] width 35 height 11
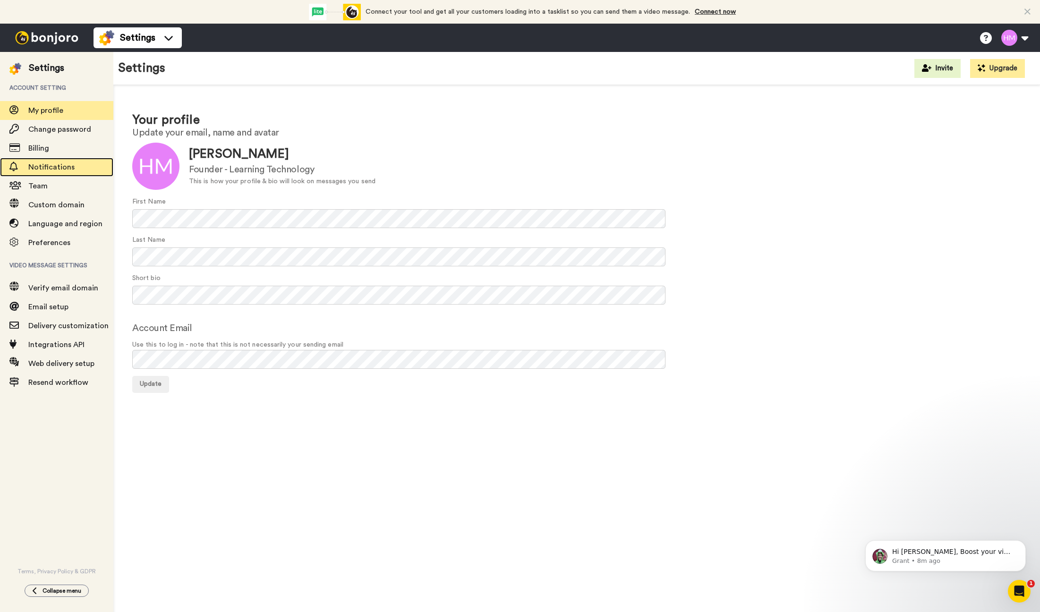
click at [58, 169] on span "Notifications" at bounding box center [51, 167] width 46 height 8
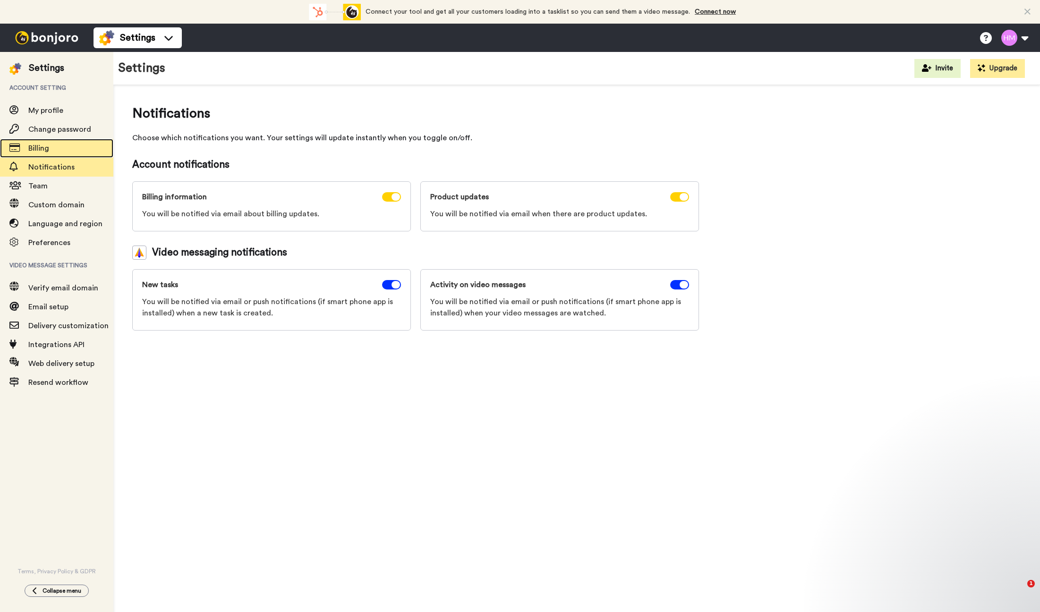
click at [46, 151] on span "Billing" at bounding box center [38, 148] width 21 height 8
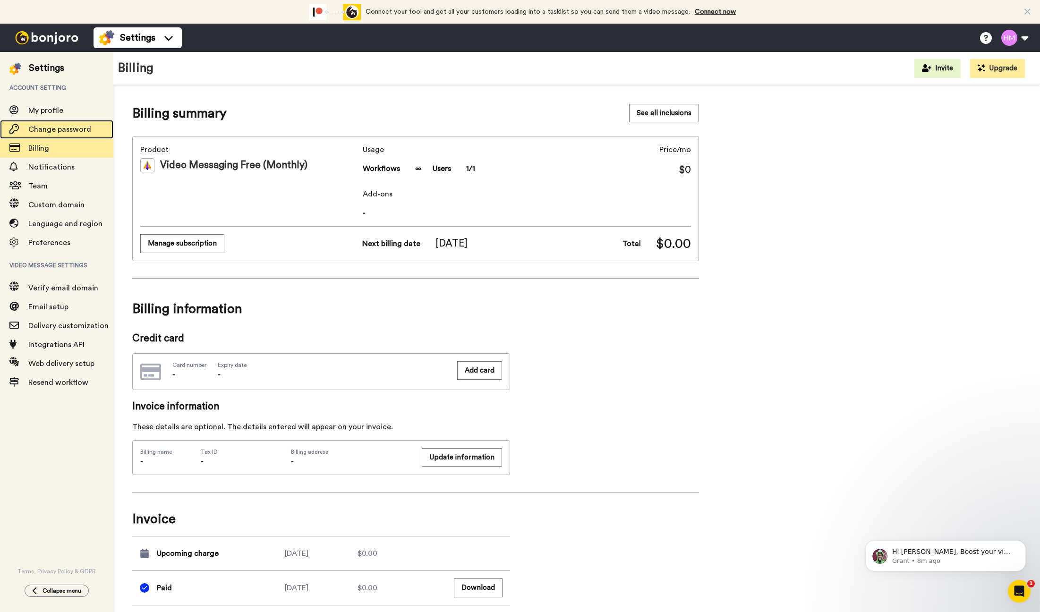
click at [57, 127] on span "Change password" at bounding box center [59, 130] width 63 height 8
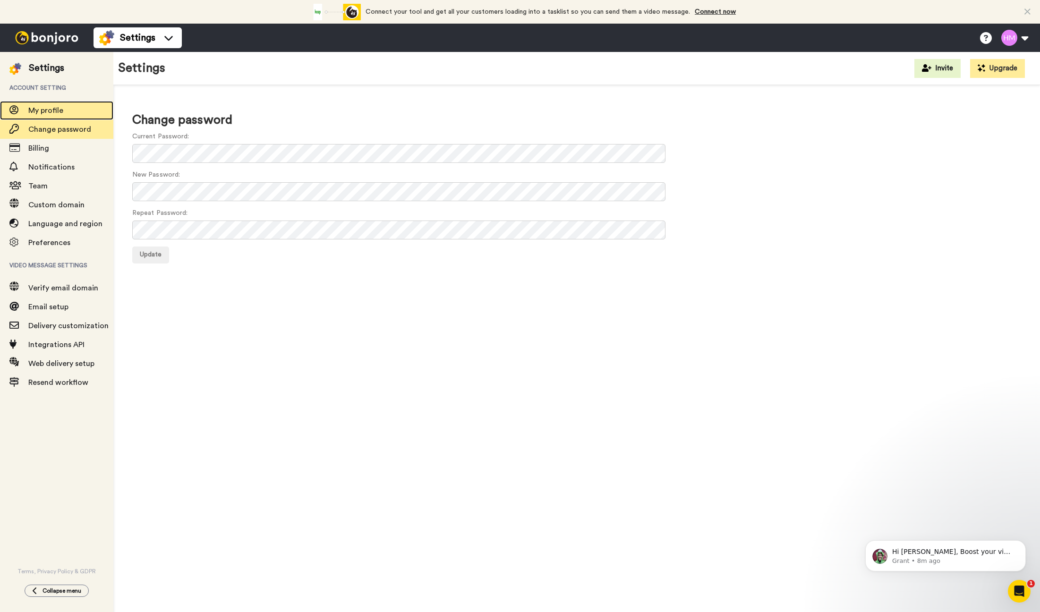
click at [45, 111] on span "My profile" at bounding box center [45, 111] width 35 height 8
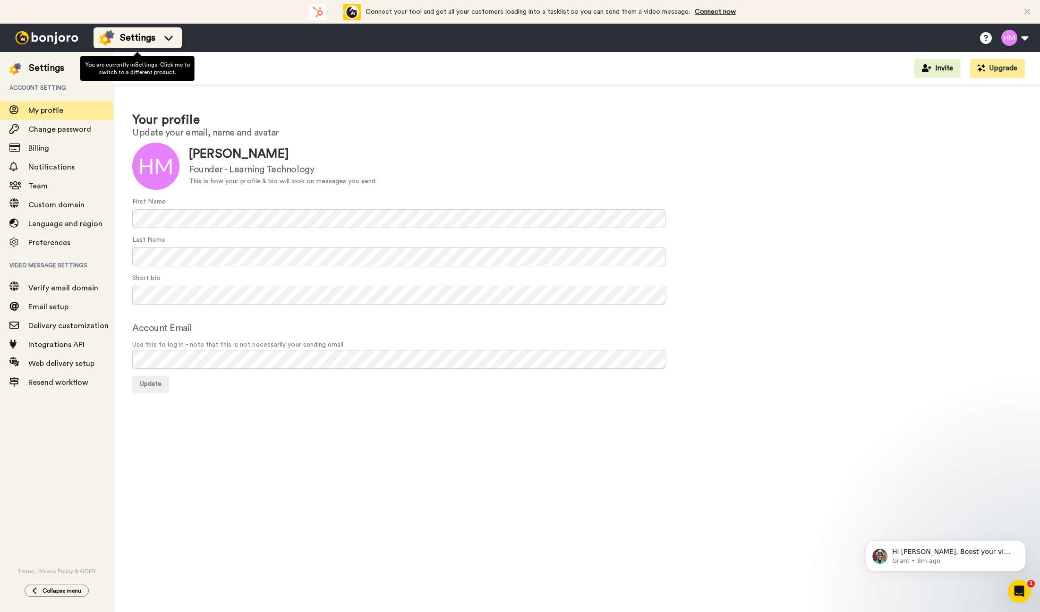
click at [158, 35] on div "Settings" at bounding box center [137, 37] width 77 height 15
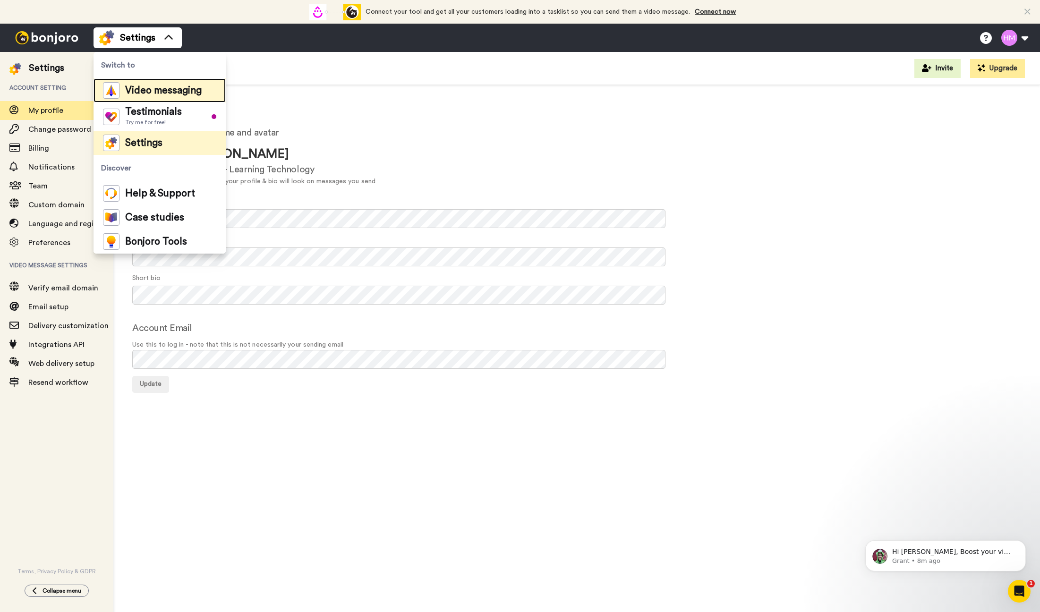
click at [169, 91] on span "Video messaging" at bounding box center [163, 90] width 76 height 9
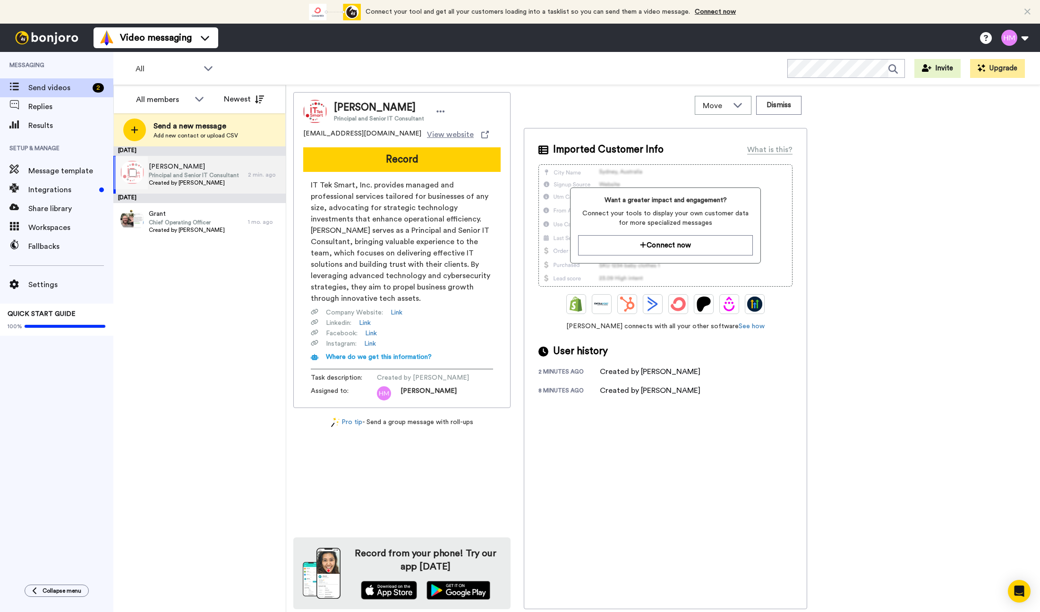
click at [218, 176] on span "Principal and Senior IT Consultant" at bounding box center [194, 175] width 90 height 8
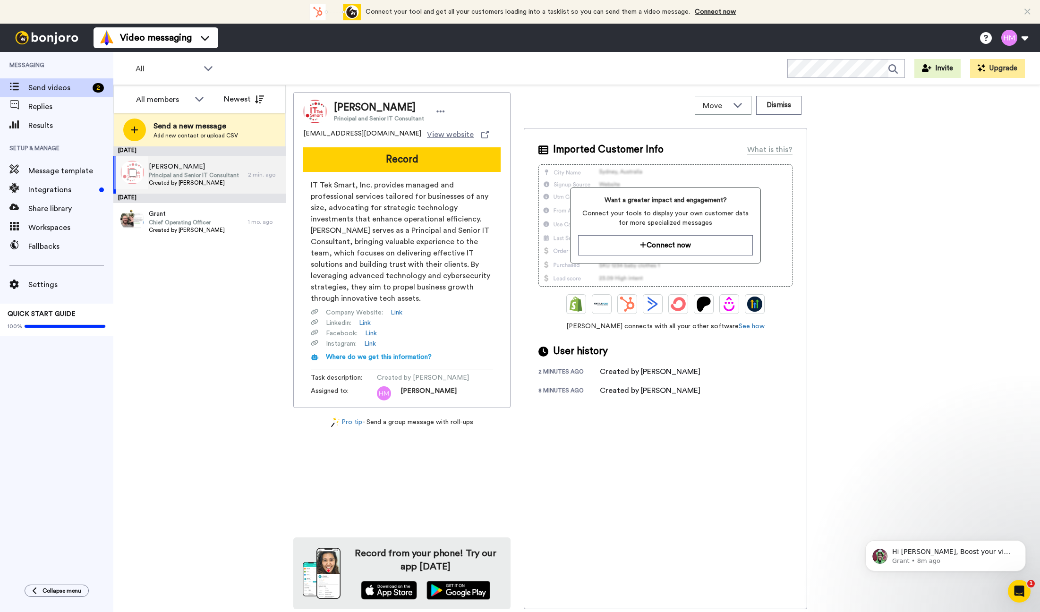
click at [202, 174] on span "Principal and Senior IT Consultant" at bounding box center [194, 175] width 90 height 8
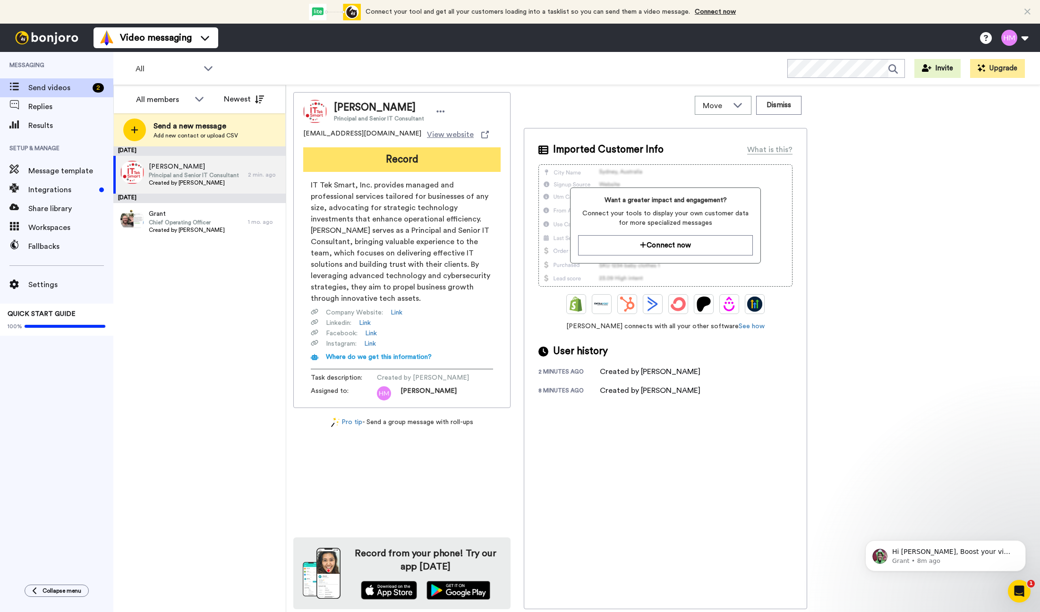
click at [377, 154] on button "Record" at bounding box center [401, 159] width 197 height 25
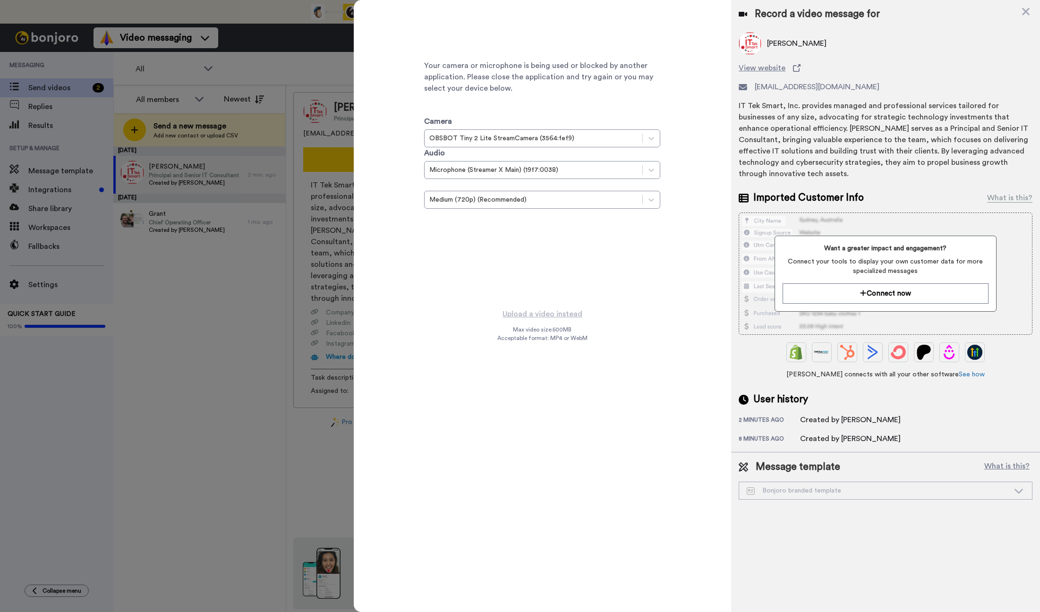
drag, startPoint x: 1028, startPoint y: 13, endPoint x: 811, endPoint y: 45, distance: 219.2
click at [1027, 13] on icon at bounding box center [1026, 12] width 8 height 8
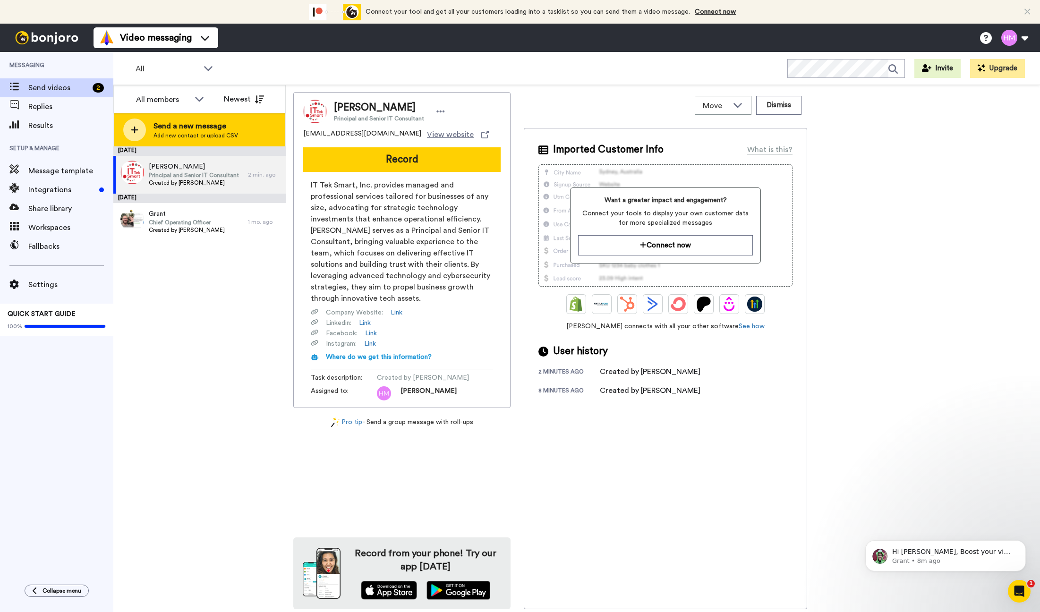
drag, startPoint x: 51, startPoint y: 89, endPoint x: 242, endPoint y: 119, distance: 193.1
click at [242, 119] on div "Send a new message Add new contact or upload CSV" at bounding box center [199, 129] width 171 height 33
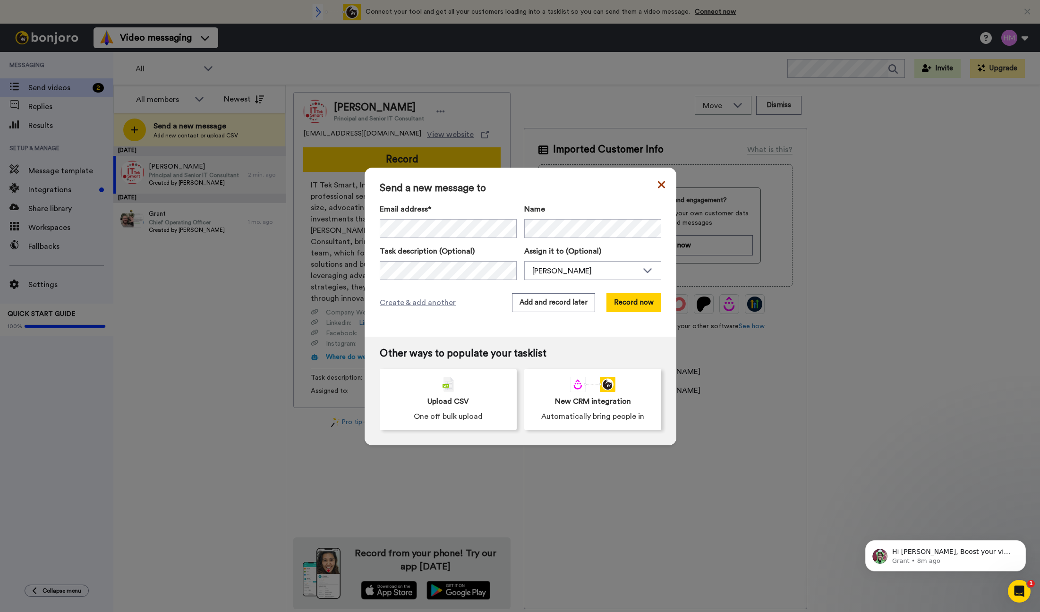
click at [660, 184] on icon at bounding box center [661, 184] width 7 height 11
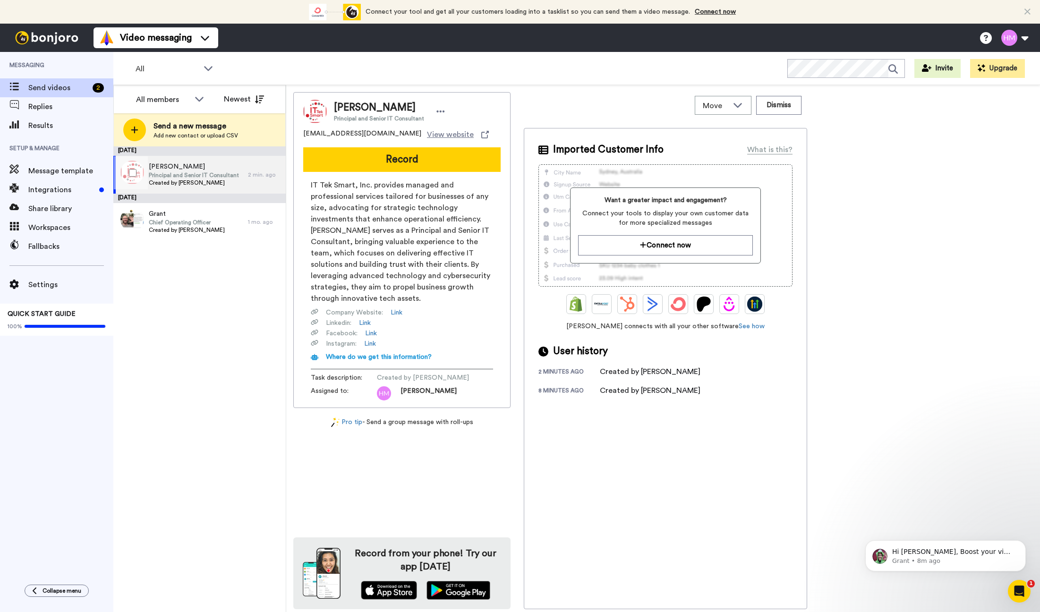
drag, startPoint x: 260, startPoint y: 174, endPoint x: 200, endPoint y: 173, distance: 60.0
click at [200, 173] on span "Principal and Senior IT Consultant" at bounding box center [194, 175] width 90 height 8
drag, startPoint x: 430, startPoint y: 109, endPoint x: 435, endPoint y: 111, distance: 6.0
click at [433, 110] on div at bounding box center [440, 111] width 14 height 14
click at [192, 284] on div "September 9 Shadrick Bowe Principal and Senior IT Consultant Created by Heather…" at bounding box center [199, 379] width 172 height 466
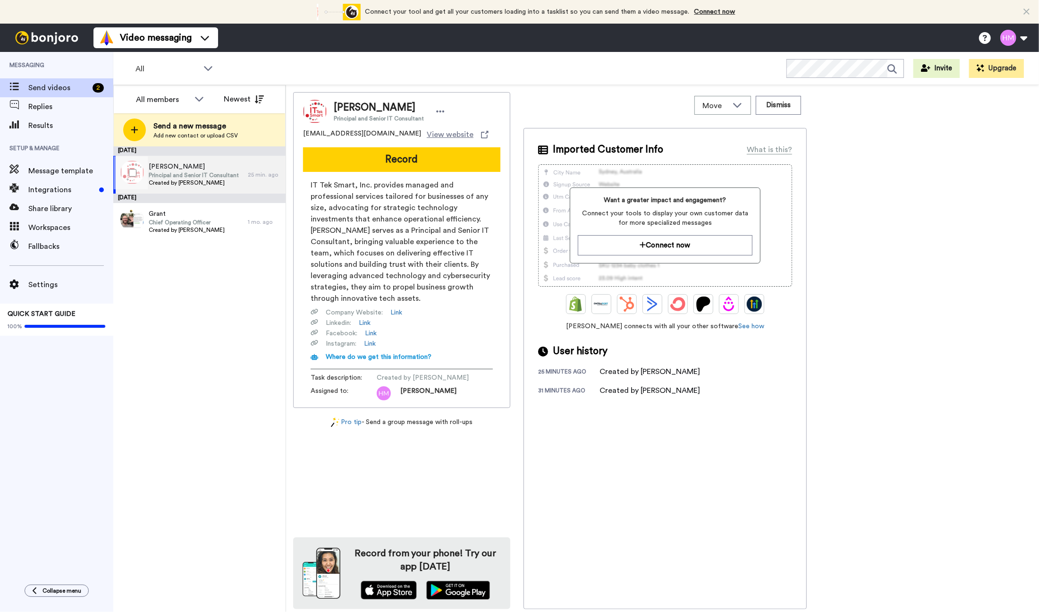
click at [212, 178] on span "Principal and Senior IT Consultant" at bounding box center [194, 175] width 90 height 8
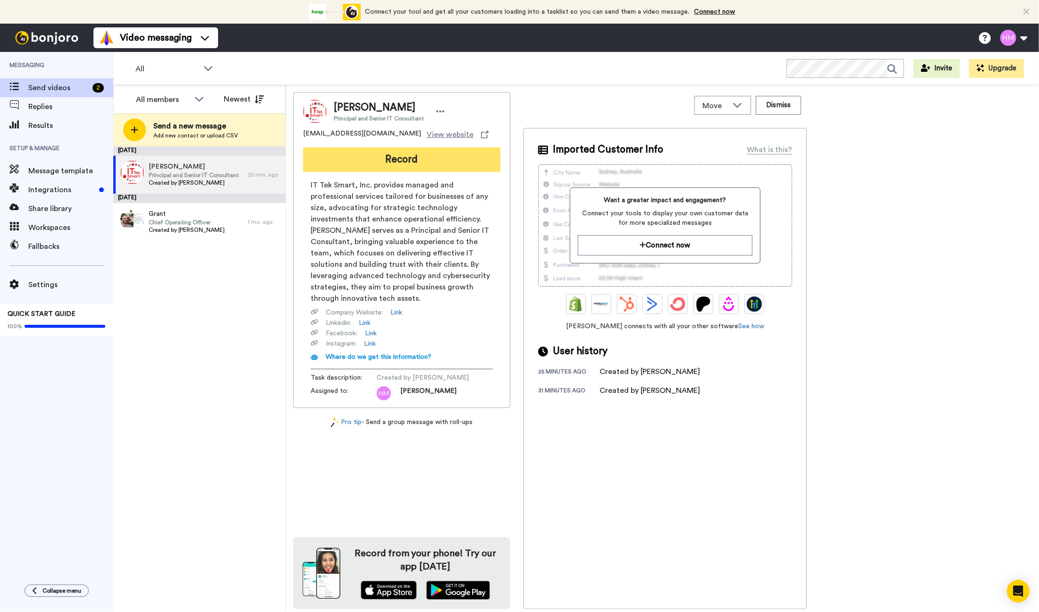
click at [423, 162] on button "Record" at bounding box center [401, 159] width 197 height 25
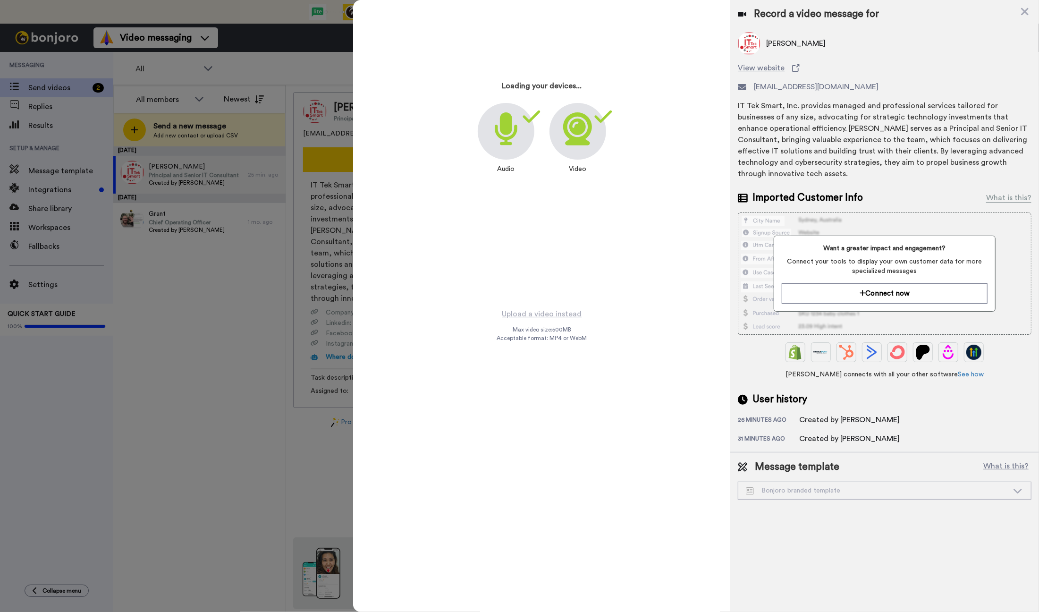
click at [1022, 12] on icon at bounding box center [1024, 12] width 9 height 12
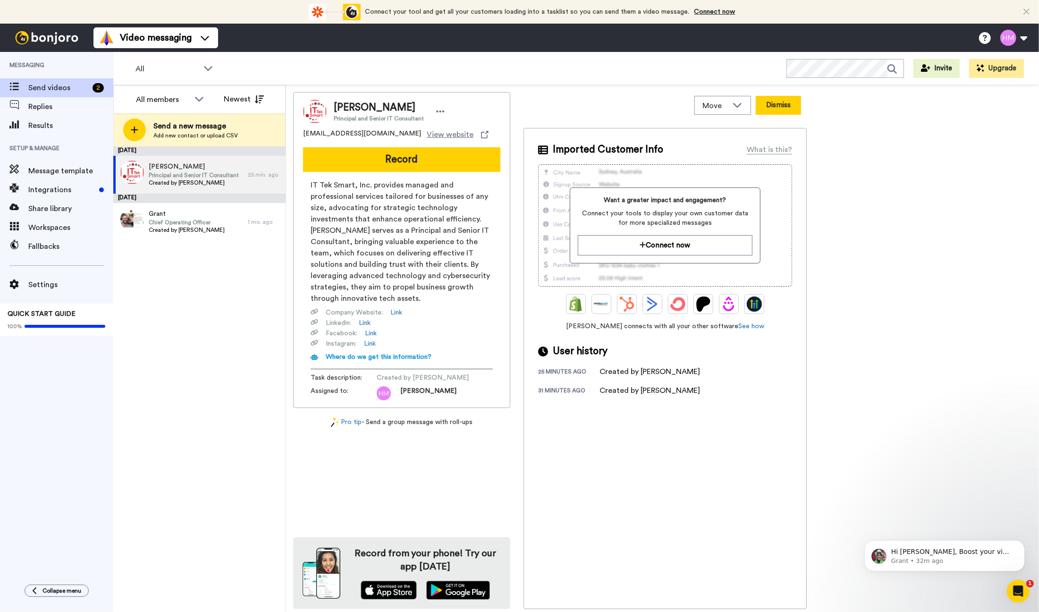
click at [785, 111] on button "Dismiss" at bounding box center [778, 105] width 45 height 19
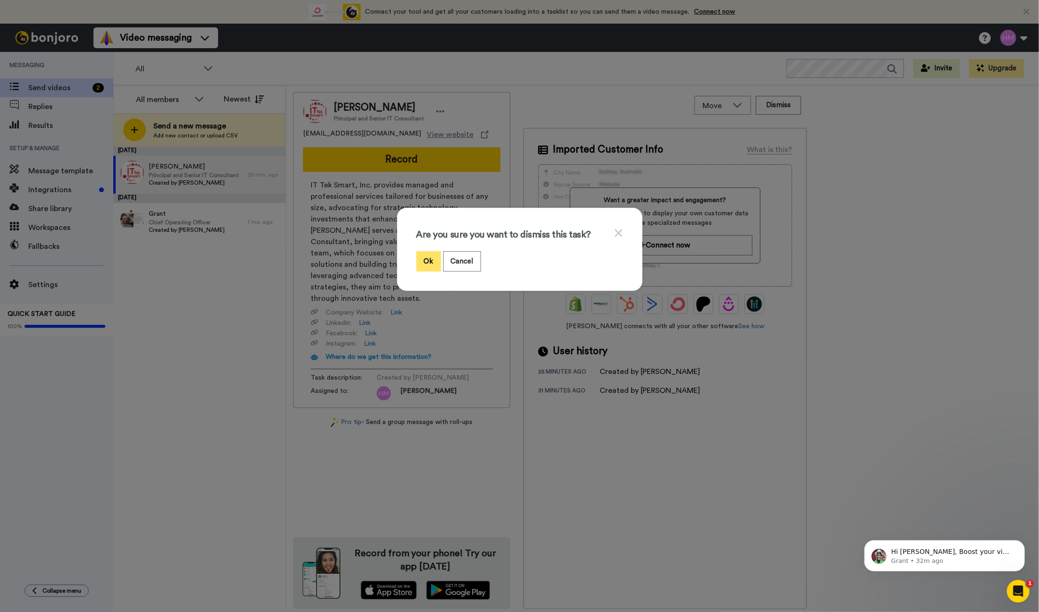
click at [421, 261] on button "Ok" at bounding box center [428, 261] width 25 height 20
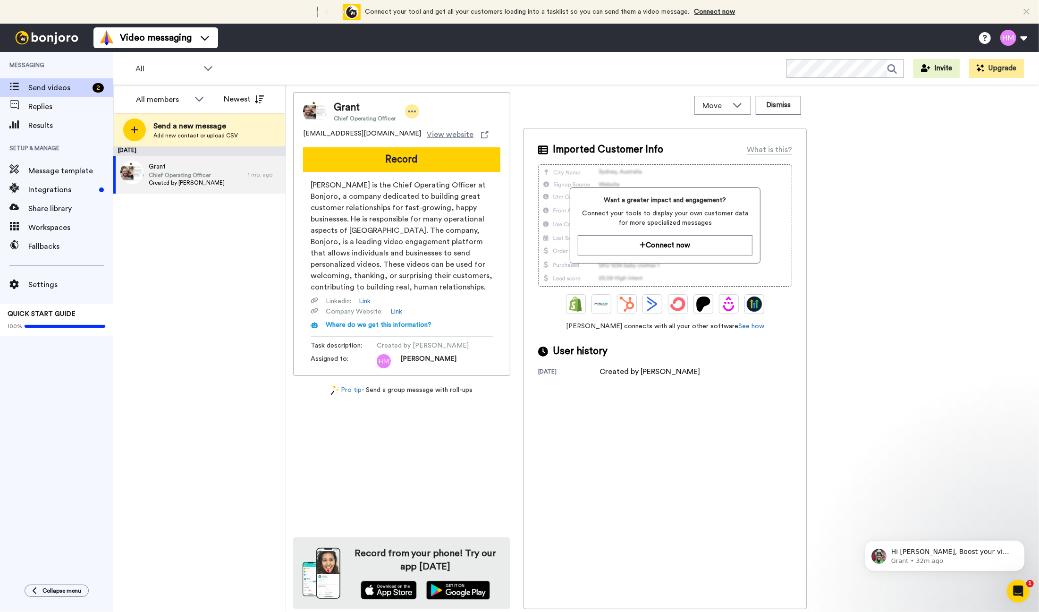
click at [414, 109] on icon at bounding box center [412, 111] width 8 height 9
click at [429, 166] on li "Dismiss" at bounding box center [438, 167] width 68 height 13
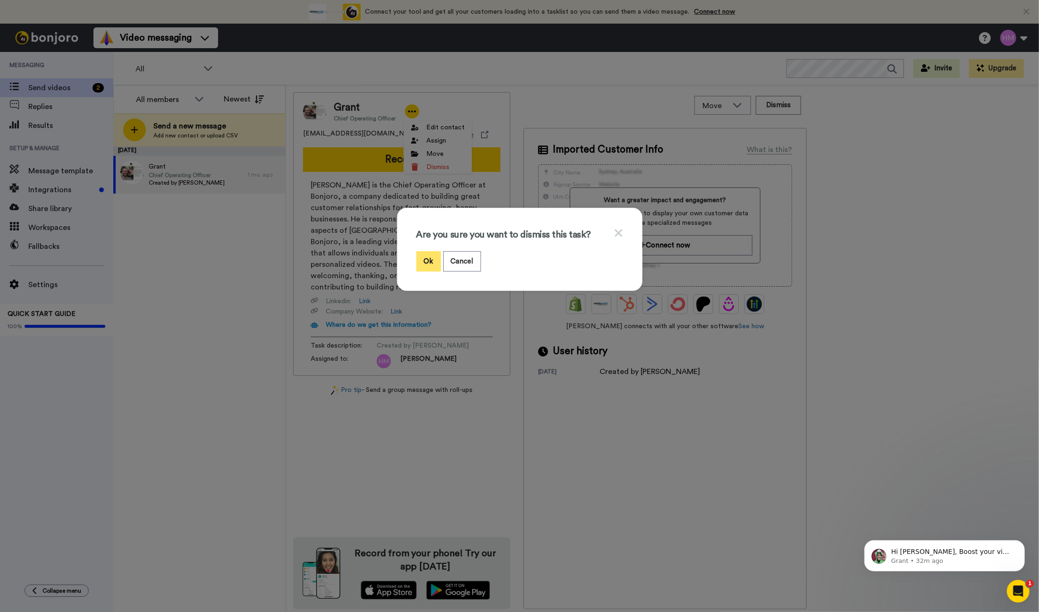
click at [430, 264] on button "Ok" at bounding box center [428, 261] width 25 height 20
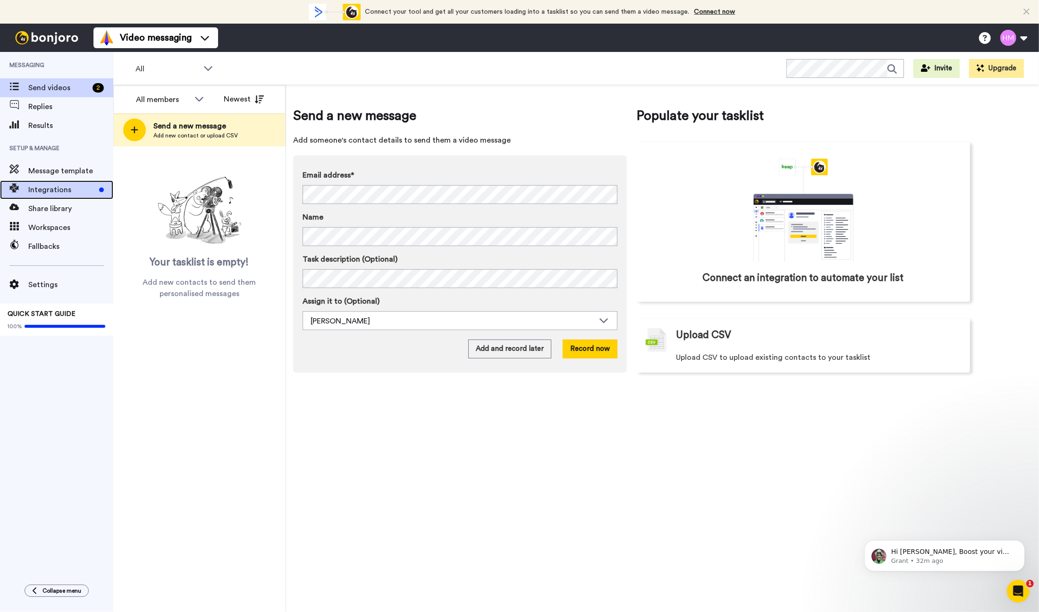
click at [67, 193] on span "Integrations" at bounding box center [61, 189] width 67 height 11
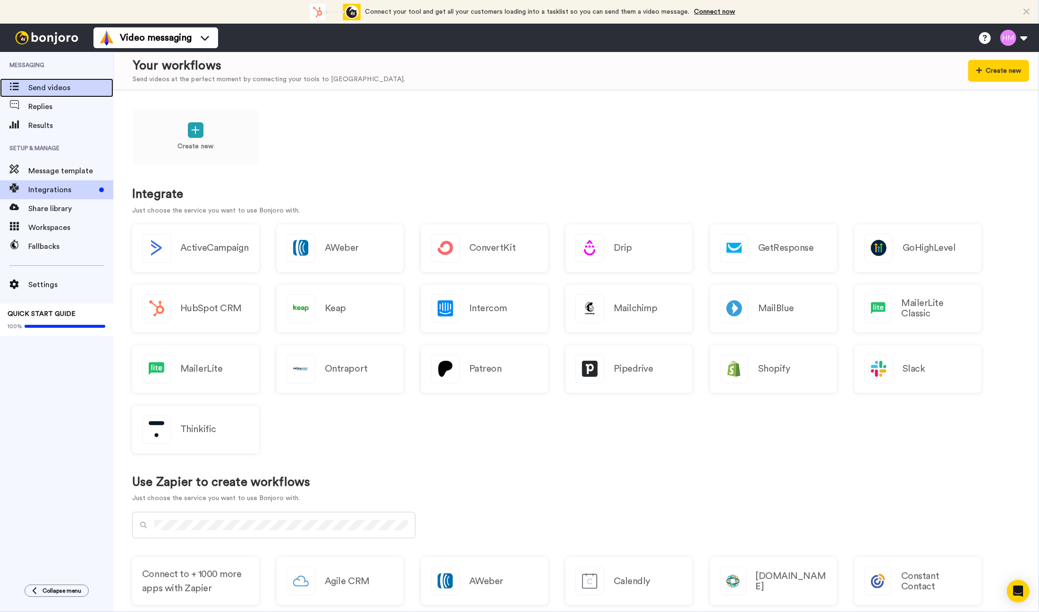
click at [42, 92] on span "Send videos" at bounding box center [70, 87] width 85 height 11
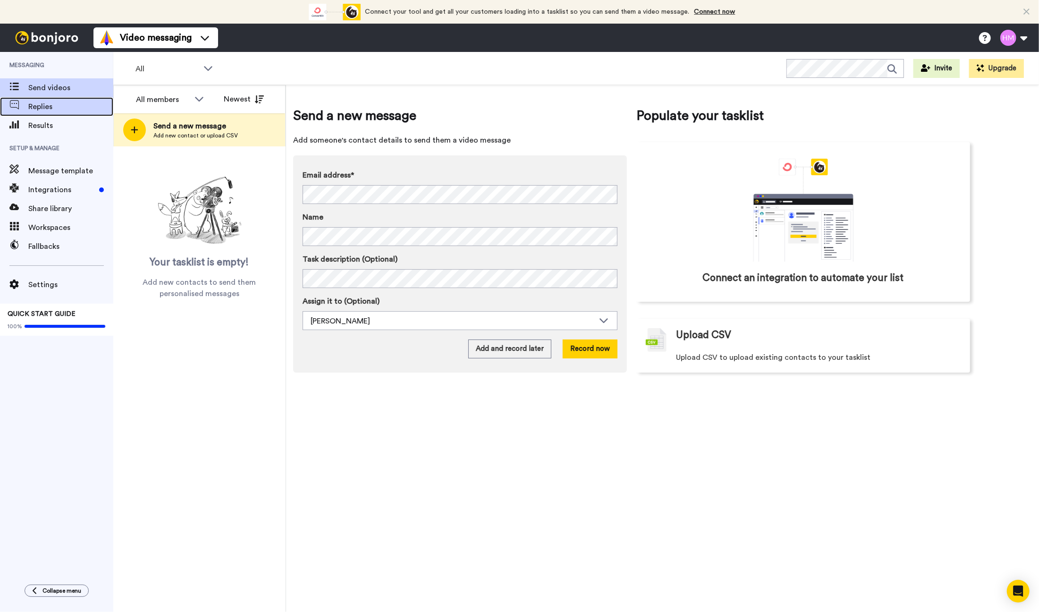
click at [44, 109] on span "Replies" at bounding box center [70, 106] width 85 height 11
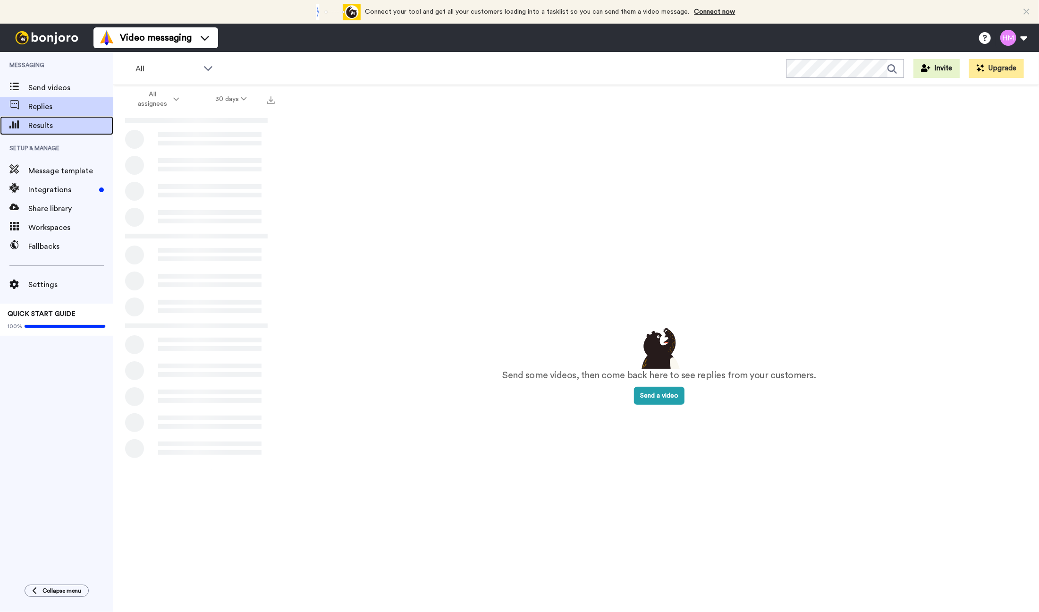
click at [45, 128] on span "Results" at bounding box center [70, 125] width 85 height 11
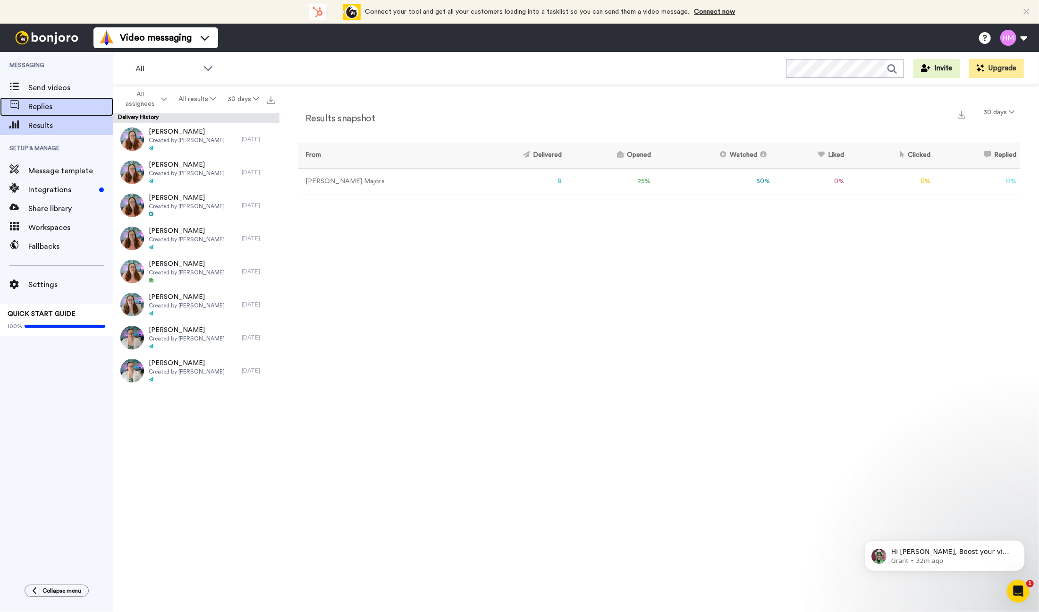
click at [43, 106] on span "Replies" at bounding box center [70, 106] width 85 height 11
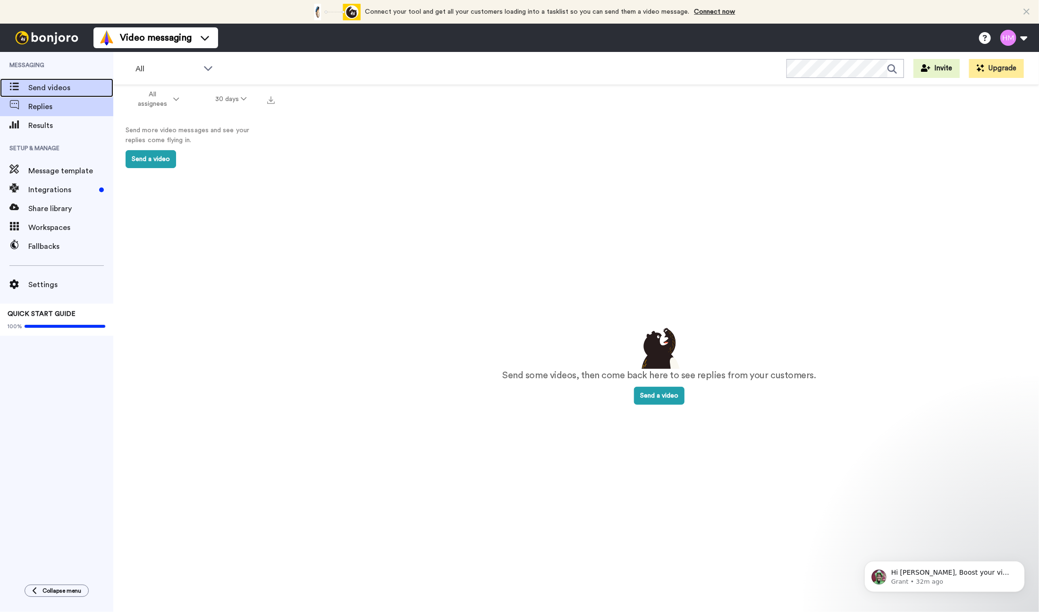
click at [44, 85] on span "Send videos" at bounding box center [70, 87] width 85 height 11
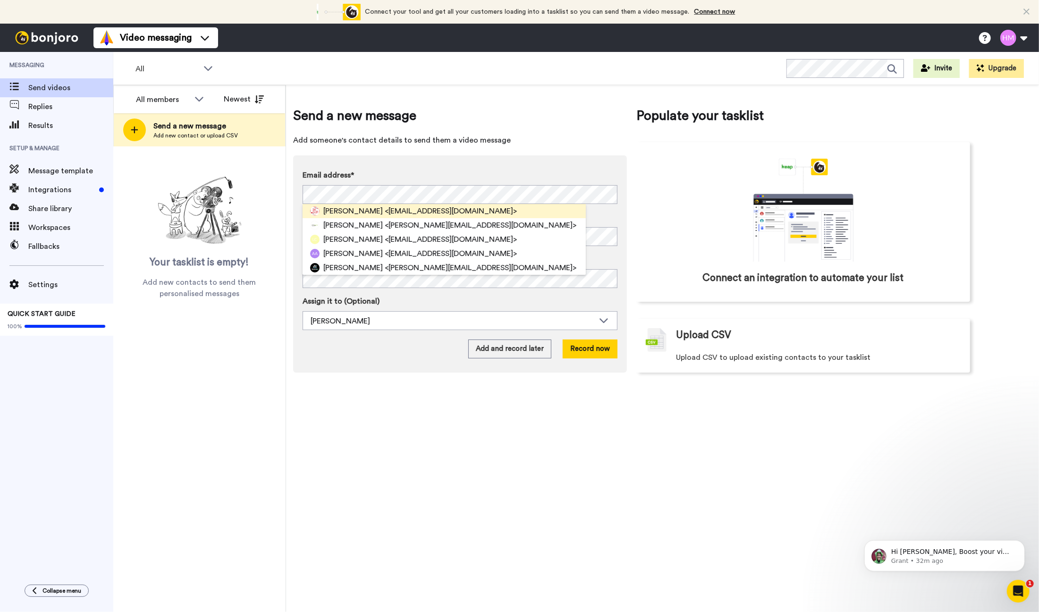
click at [327, 204] on div "Shadrick Bowe <shad@it-teksmart.com>" at bounding box center [444, 211] width 283 height 14
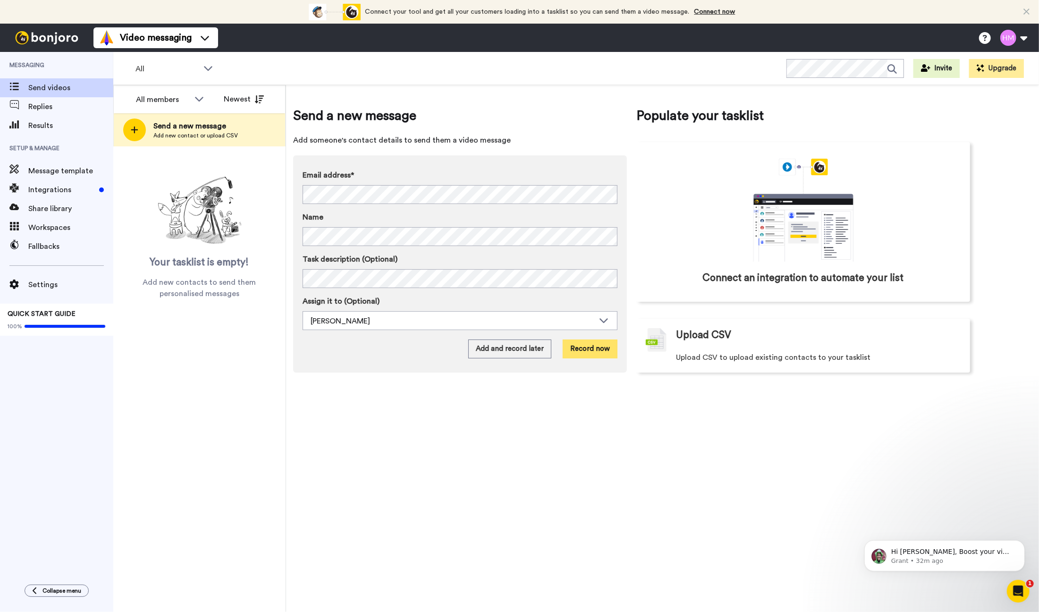
click at [589, 354] on button "Record now" at bounding box center [590, 348] width 55 height 19
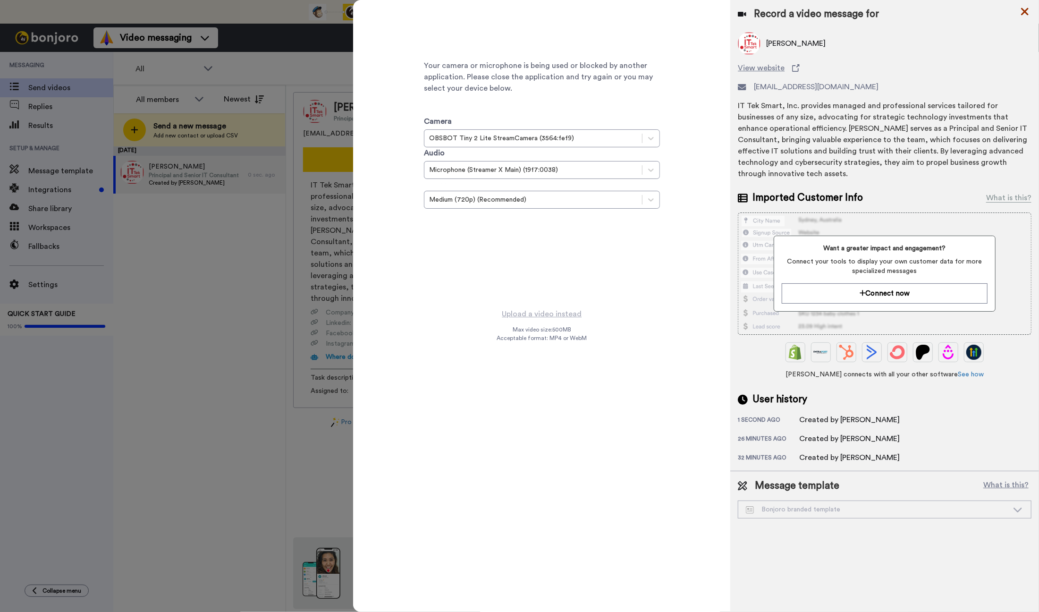
click at [1029, 15] on icon at bounding box center [1024, 12] width 9 height 12
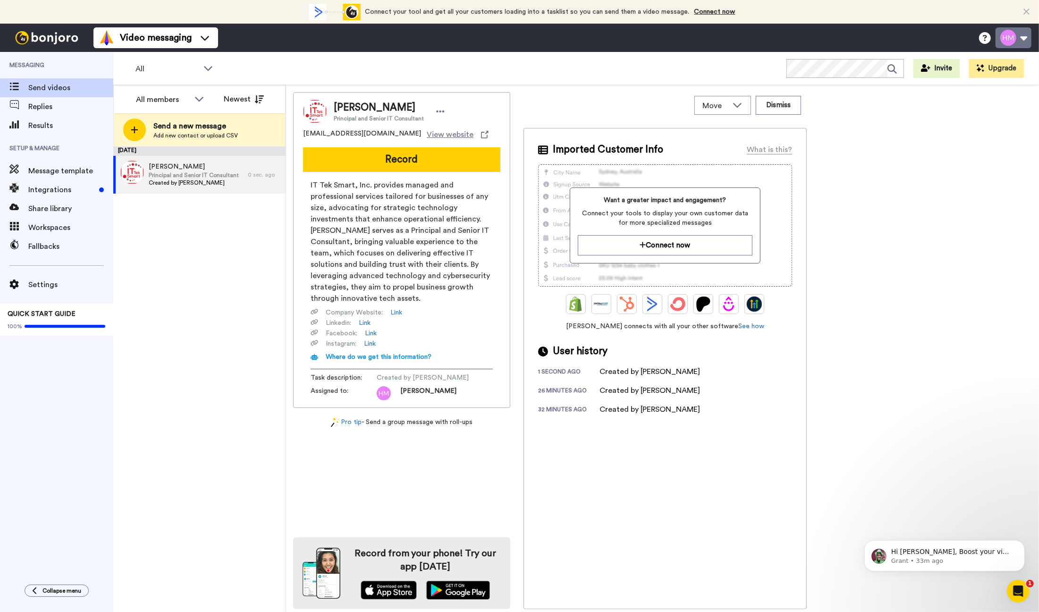
click at [1024, 41] on button at bounding box center [1014, 37] width 36 height 21
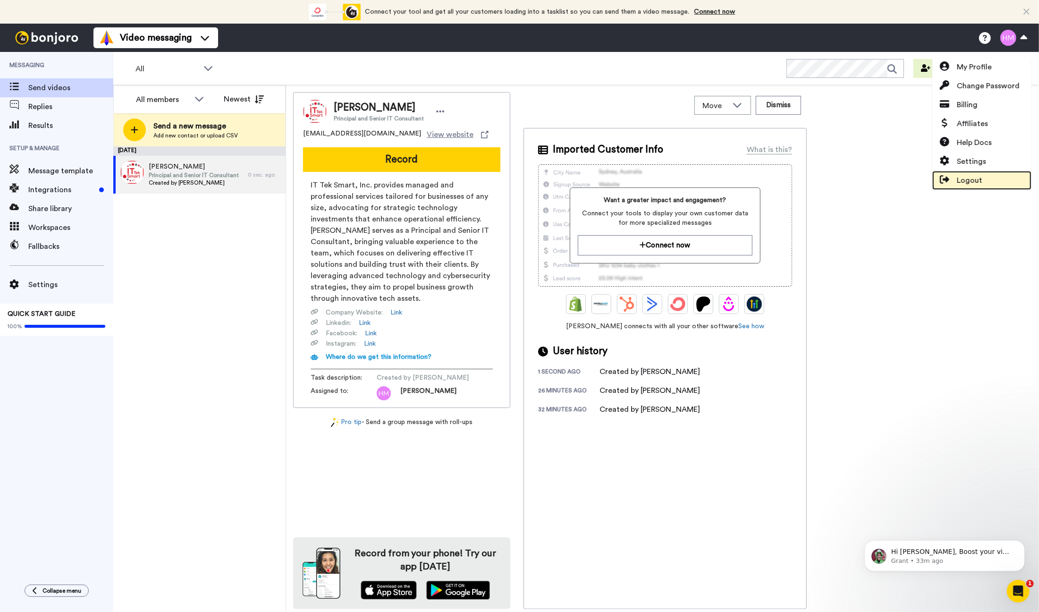
click at [974, 177] on span "Logout" at bounding box center [969, 180] width 25 height 11
